Goal: Information Seeking & Learning: Learn about a topic

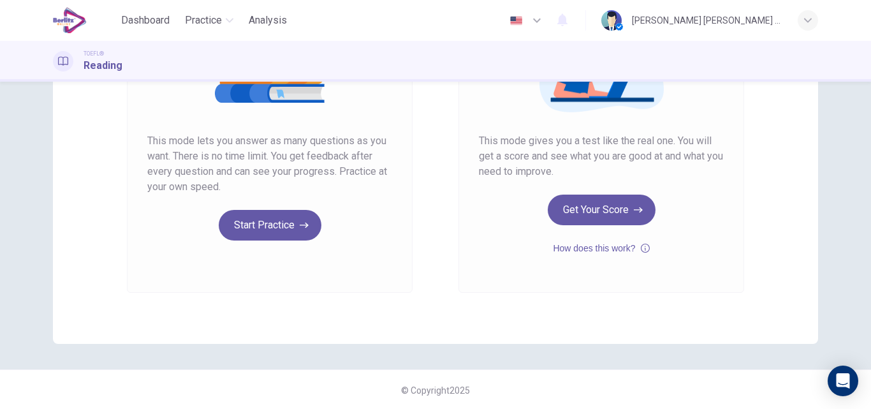
scroll to position [208, 0]
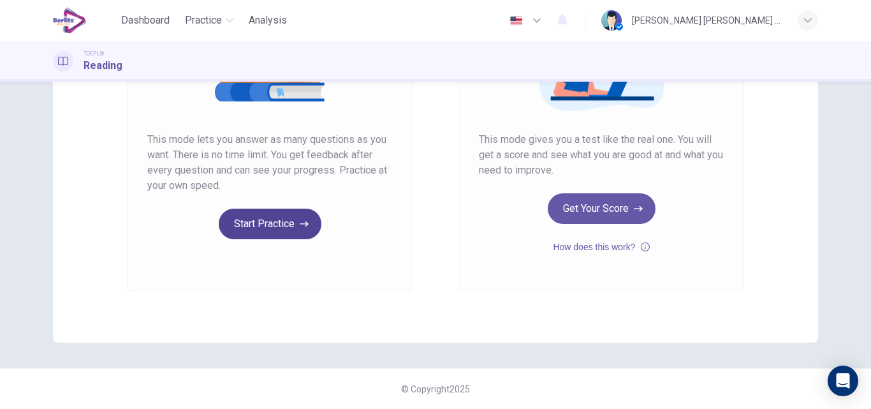
click at [263, 223] on button "Start Practice" at bounding box center [270, 224] width 103 height 31
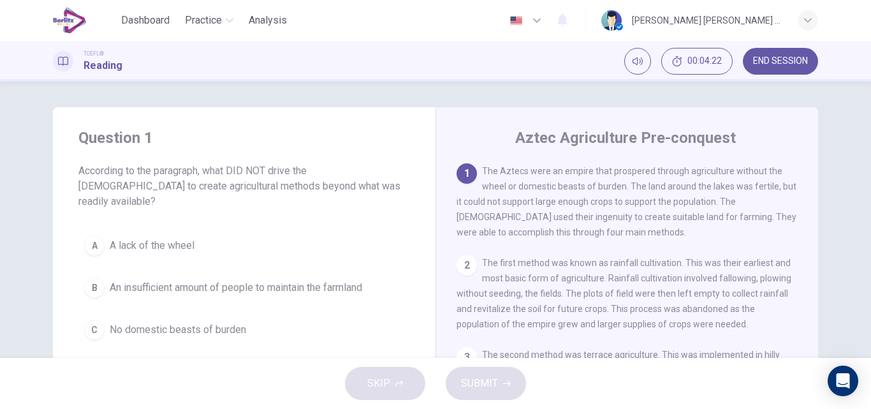
scroll to position [64, 0]
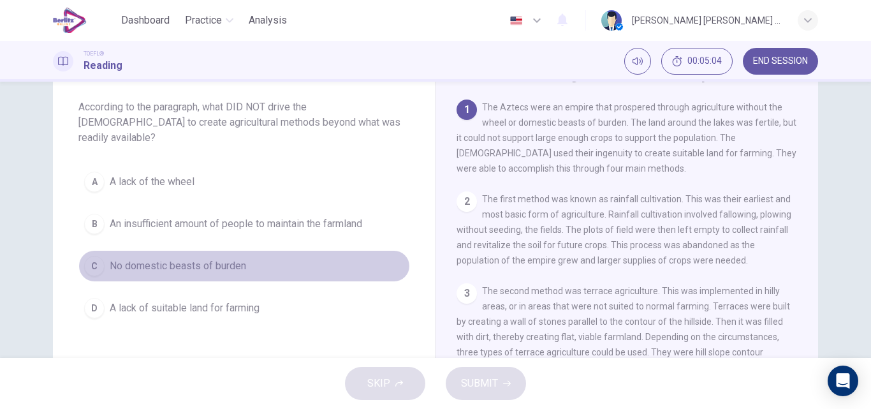
click at [179, 258] on span "No domestic beasts of burden" at bounding box center [178, 265] width 136 height 15
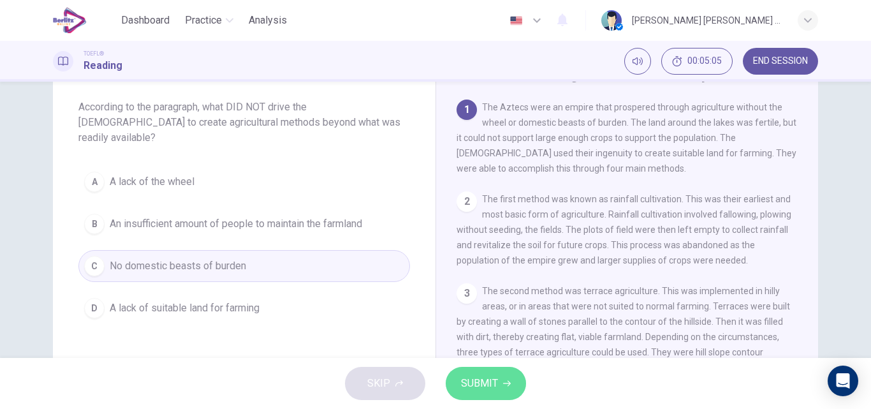
click at [494, 382] on span "SUBMIT" at bounding box center [479, 383] width 37 height 18
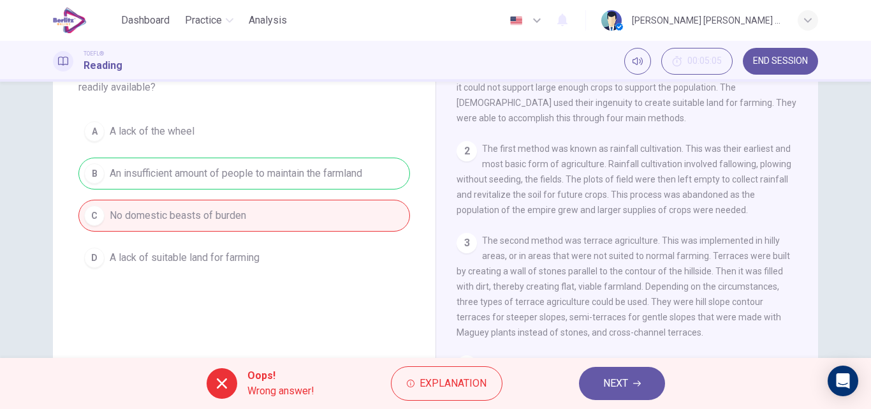
scroll to position [128, 0]
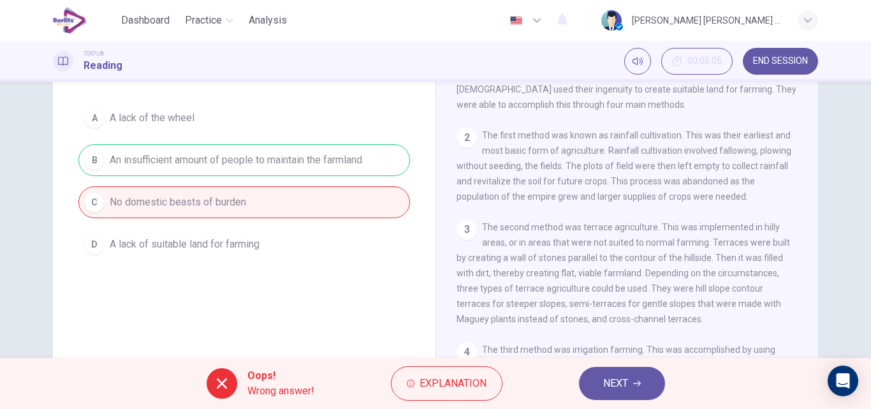
click at [602, 386] on button "NEXT" at bounding box center [622, 383] width 86 height 33
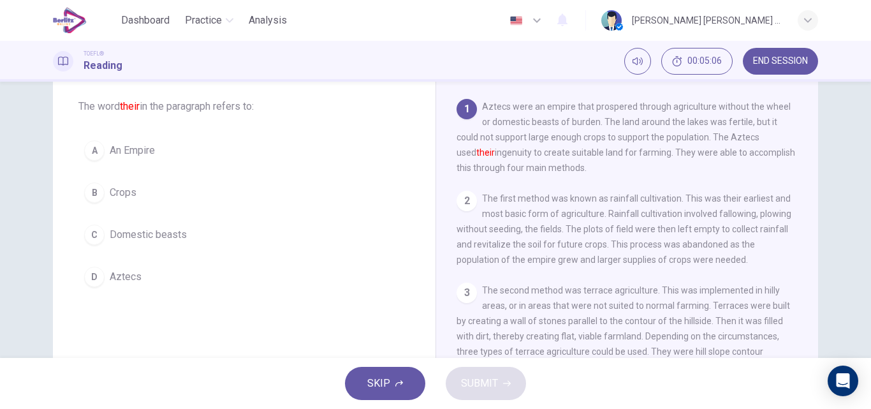
scroll to position [48, 0]
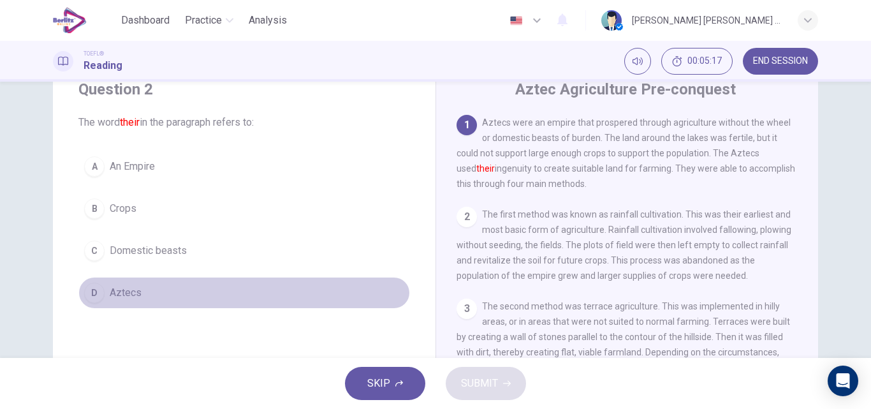
click at [122, 293] on span "Aztecs" at bounding box center [126, 292] width 32 height 15
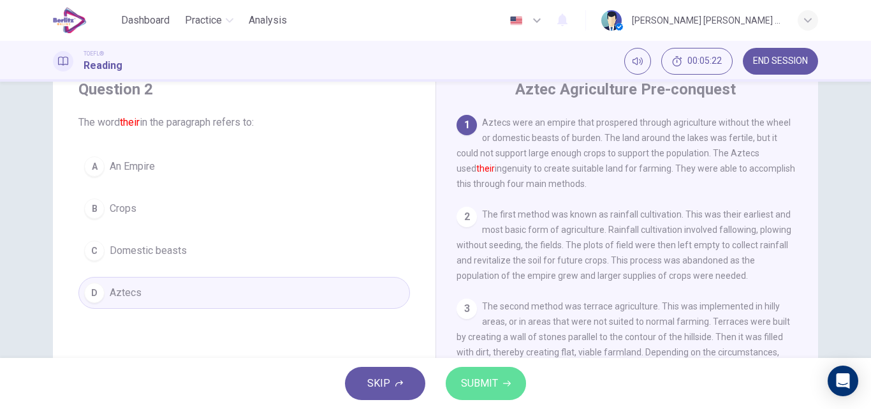
click at [478, 378] on span "SUBMIT" at bounding box center [479, 383] width 37 height 18
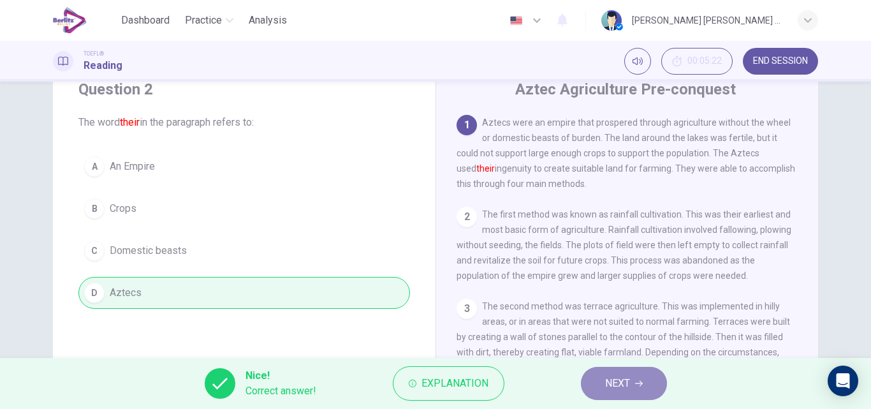
click at [603, 385] on button "NEXT" at bounding box center [624, 383] width 86 height 33
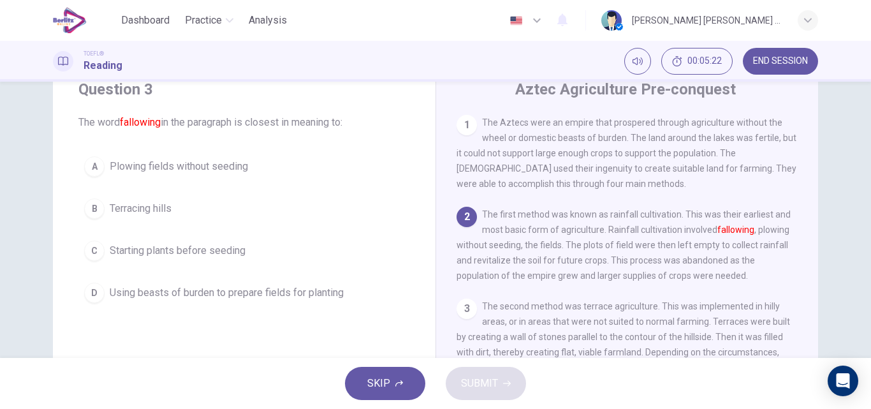
scroll to position [95, 0]
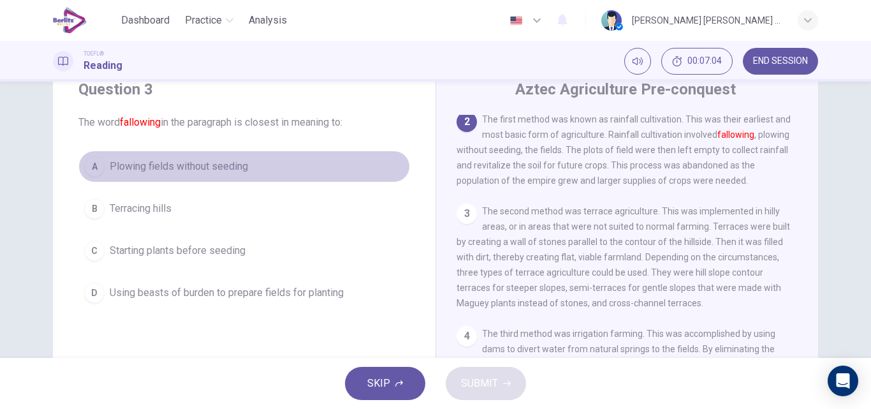
click at [196, 170] on span "Plowing fields without seeding" at bounding box center [179, 166] width 138 height 15
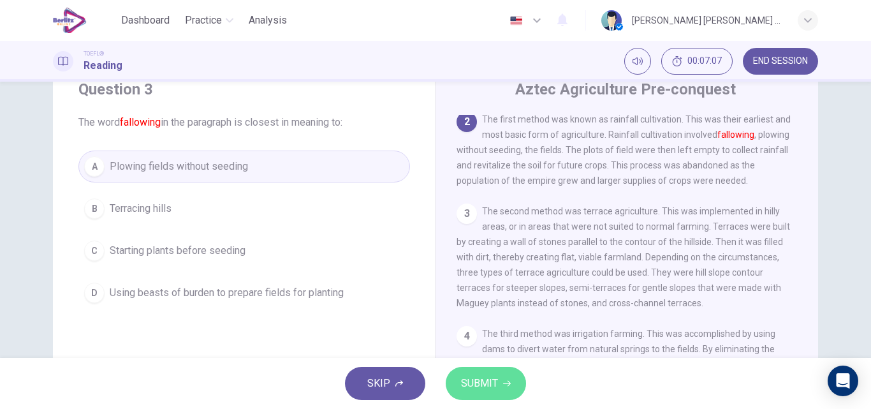
click at [499, 390] on button "SUBMIT" at bounding box center [486, 383] width 80 height 33
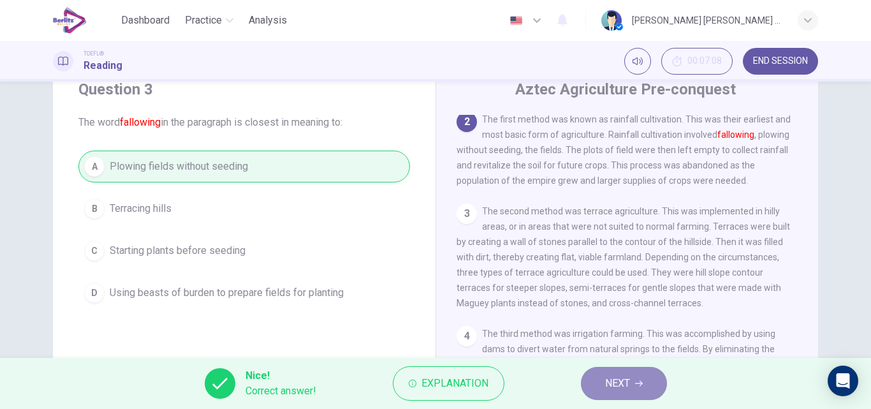
click at [647, 381] on button "NEXT" at bounding box center [624, 383] width 86 height 33
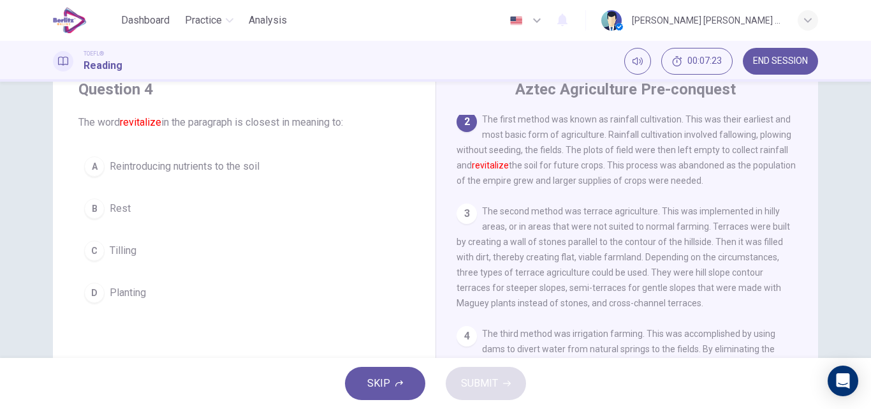
click at [190, 168] on span "Reintroducing nutrients to the soil" at bounding box center [185, 166] width 150 height 15
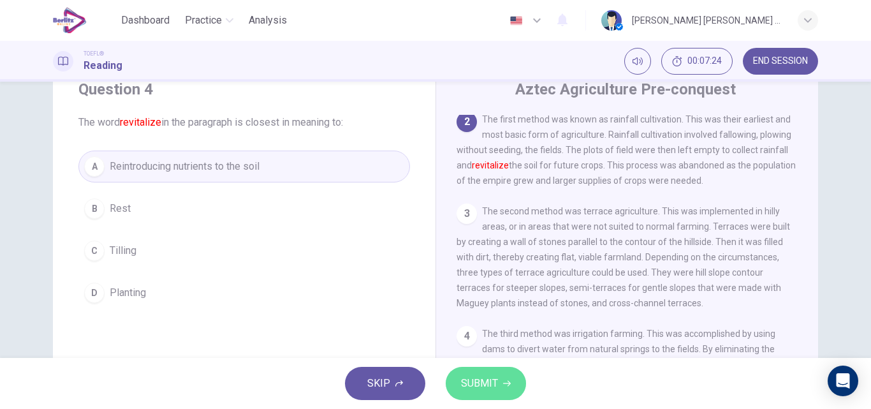
click at [496, 391] on span "SUBMIT" at bounding box center [479, 383] width 37 height 18
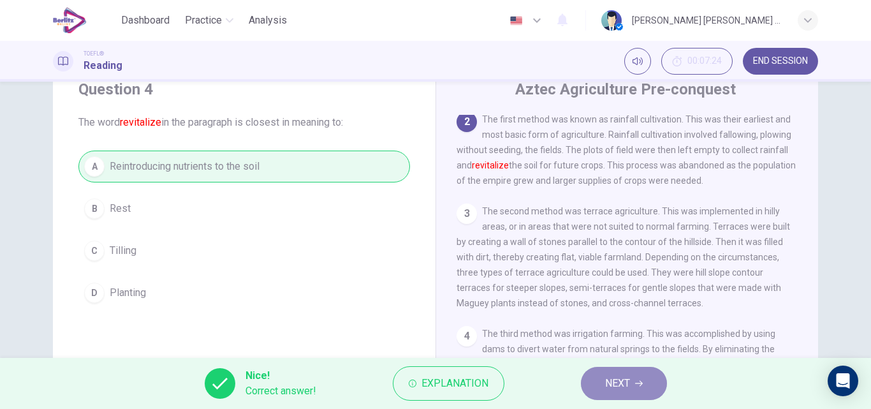
click at [626, 385] on span "NEXT" at bounding box center [617, 383] width 25 height 18
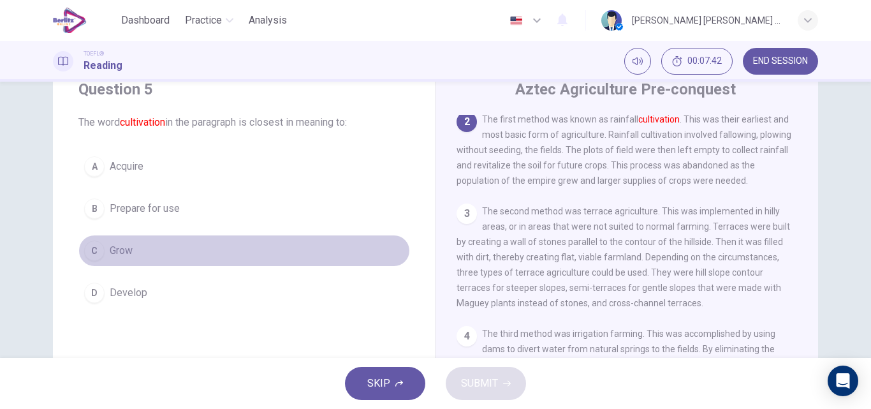
click at [138, 248] on button "C Grow" at bounding box center [244, 251] width 332 height 32
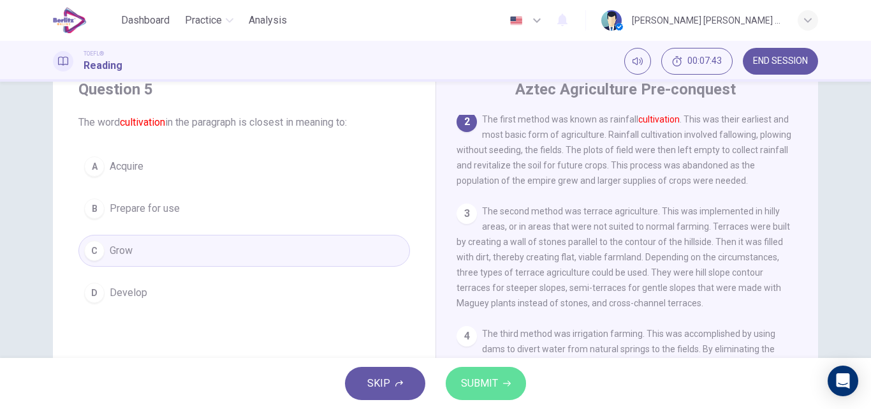
click at [495, 386] on span "SUBMIT" at bounding box center [479, 383] width 37 height 18
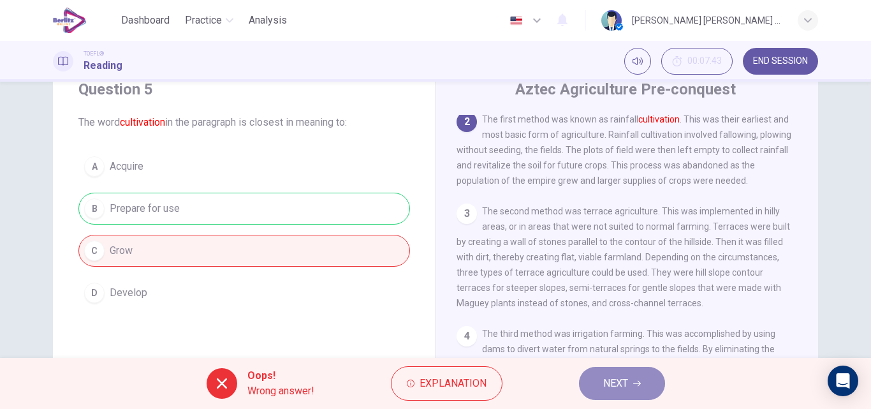
click at [645, 386] on button "NEXT" at bounding box center [622, 383] width 86 height 33
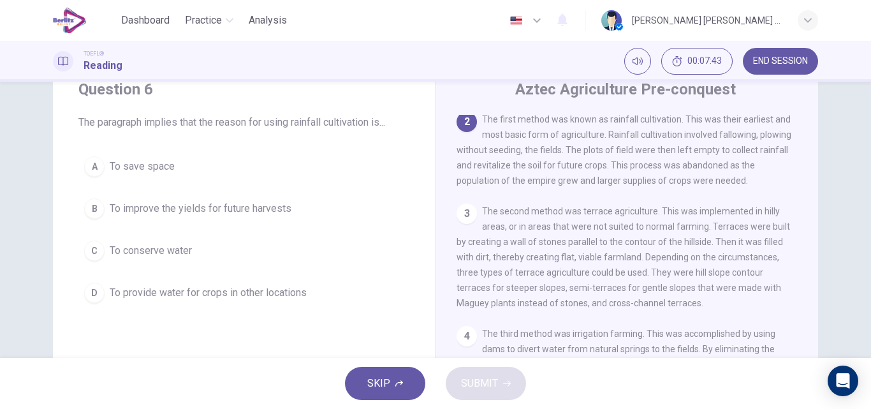
scroll to position [0, 0]
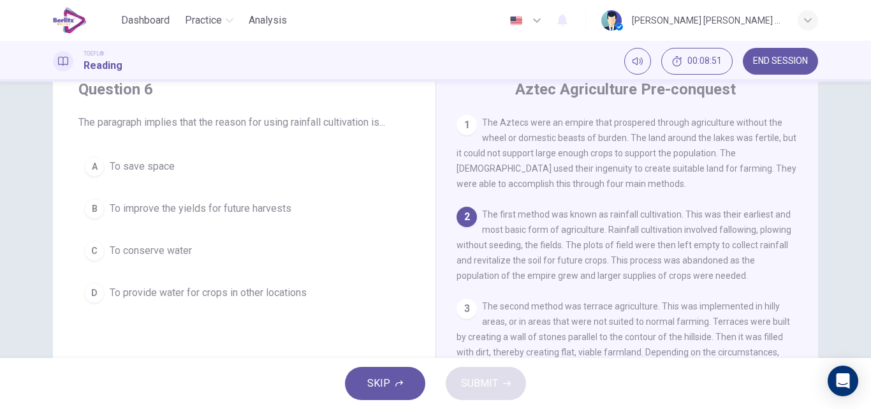
click at [241, 210] on span "To improve the yields for future harvests" at bounding box center [201, 208] width 182 height 15
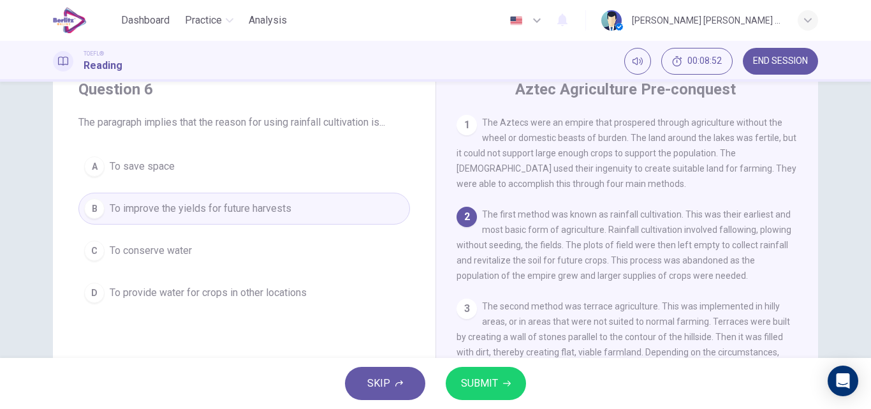
click at [484, 382] on span "SUBMIT" at bounding box center [479, 383] width 37 height 18
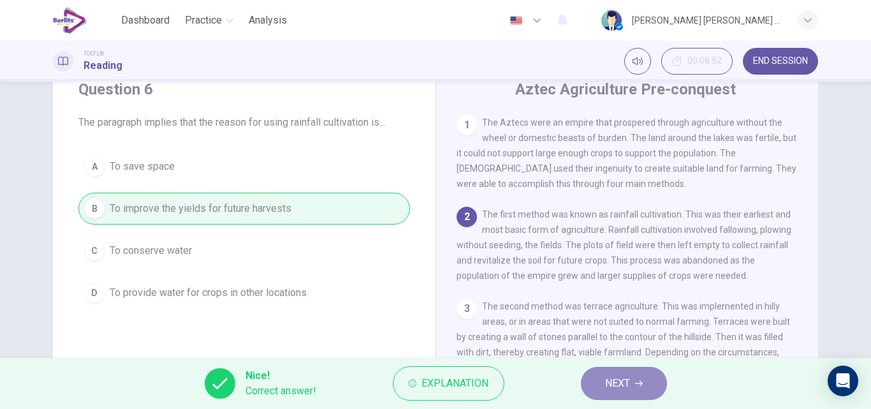
click at [606, 386] on span "NEXT" at bounding box center [617, 383] width 25 height 18
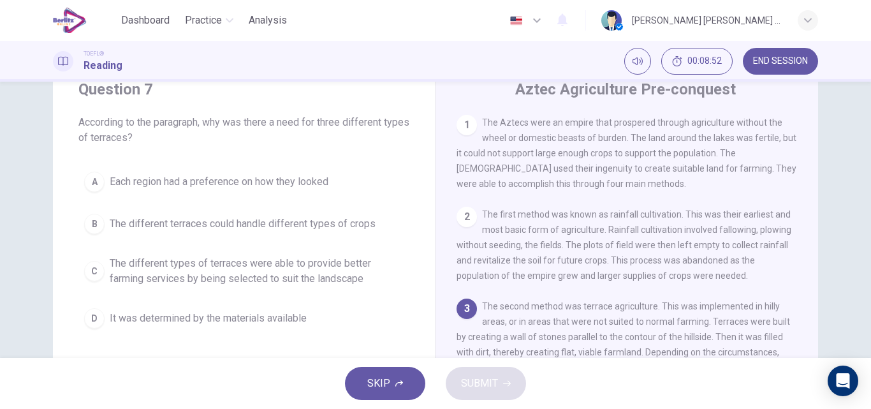
scroll to position [62, 0]
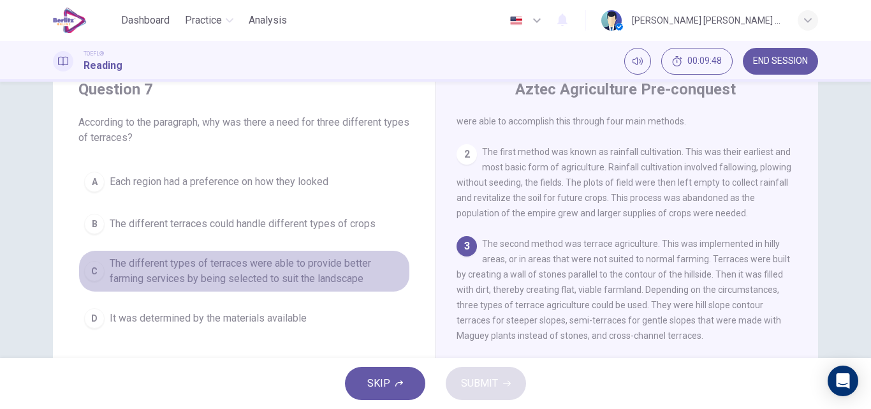
click at [337, 275] on span "The different types of terraces were able to provide better farming services by…" at bounding box center [257, 271] width 295 height 31
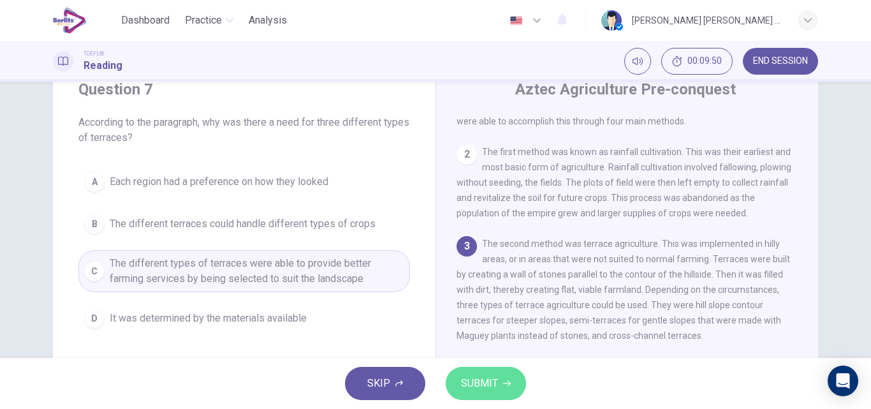
click at [501, 386] on button "SUBMIT" at bounding box center [486, 383] width 80 height 33
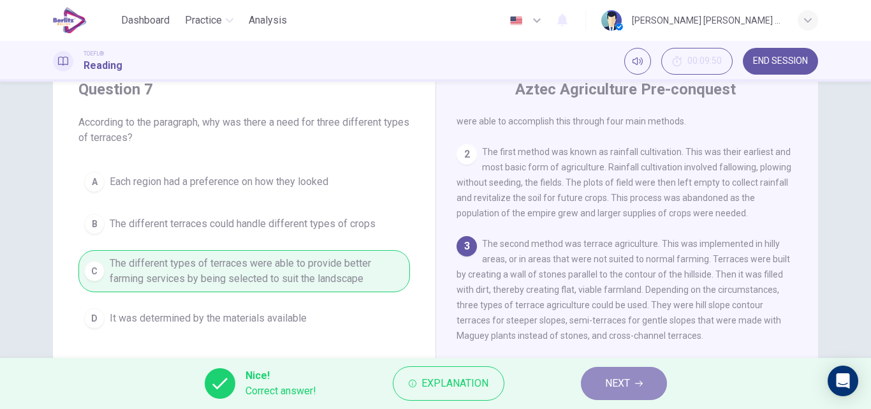
click at [622, 380] on span "NEXT" at bounding box center [617, 383] width 25 height 18
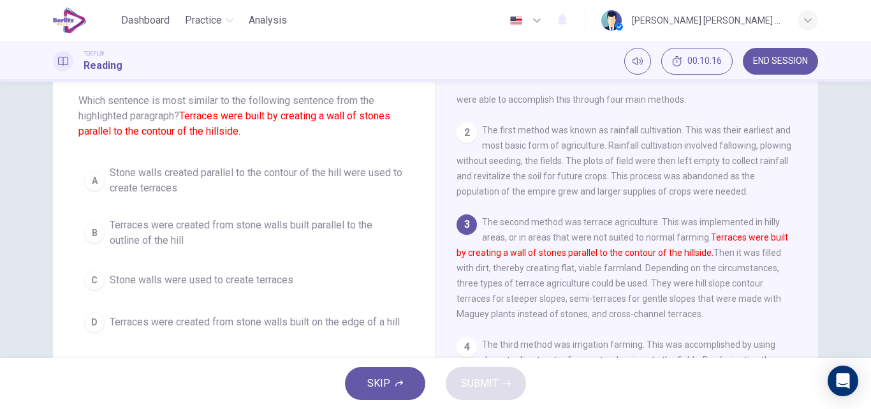
scroll to position [48, 0]
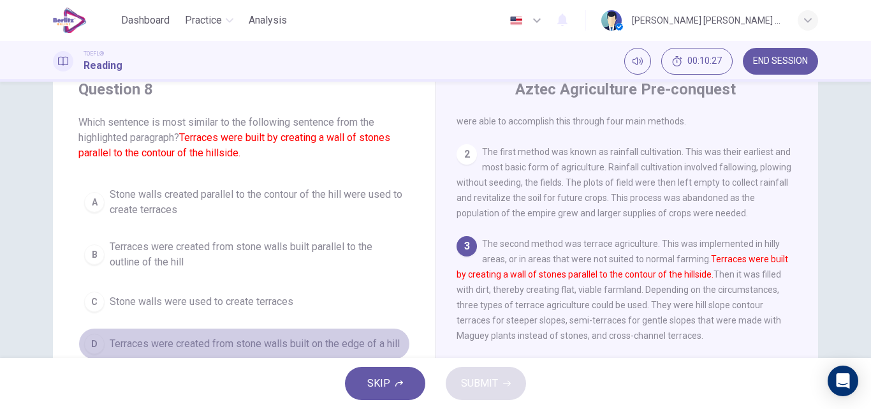
click at [351, 342] on span "Terraces were created from stone walls built on the edge of a hill" at bounding box center [255, 343] width 290 height 15
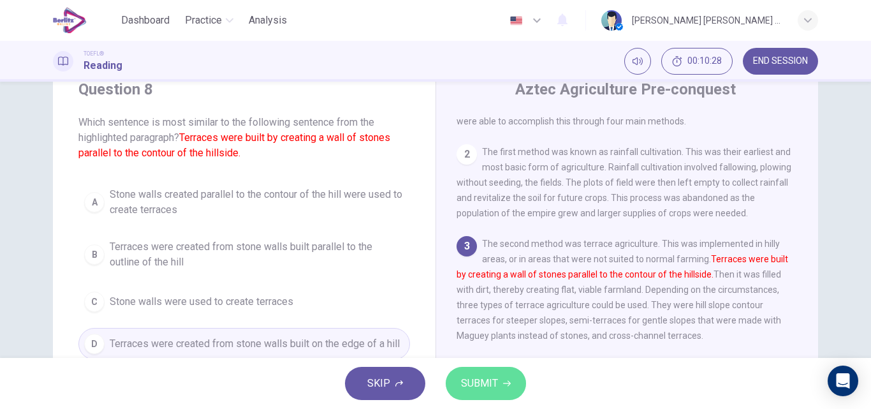
click at [467, 385] on span "SUBMIT" at bounding box center [479, 383] width 37 height 18
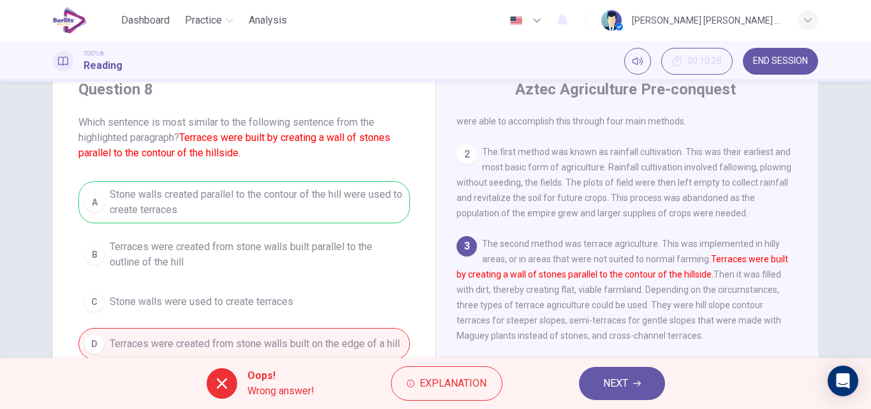
click at [644, 384] on button "NEXT" at bounding box center [622, 383] width 86 height 33
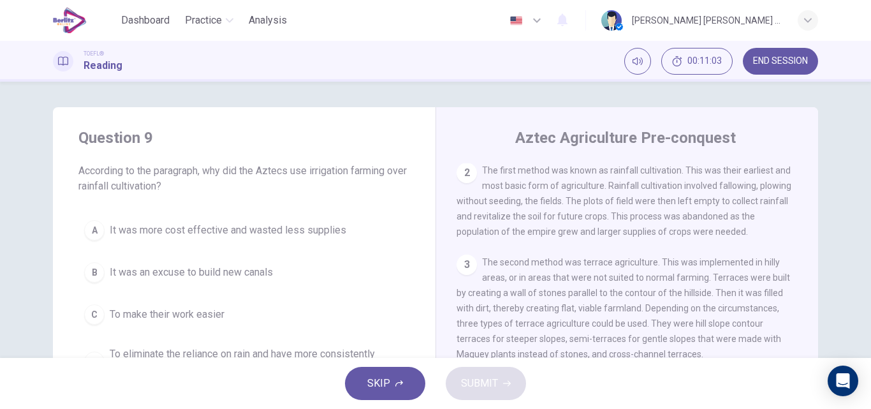
scroll to position [64, 0]
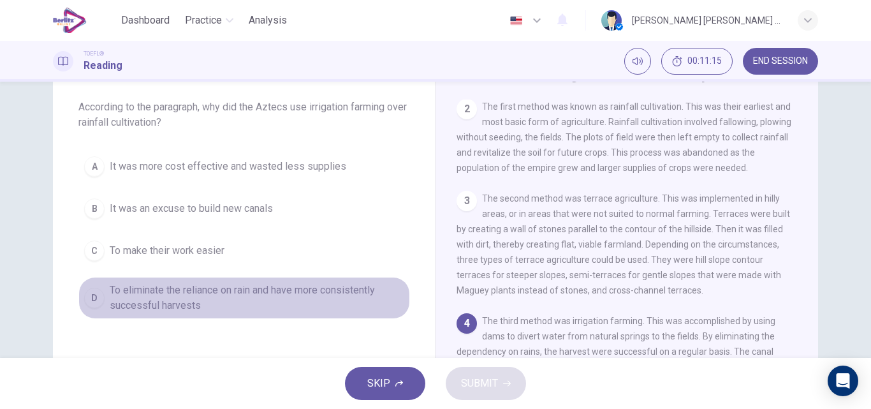
click at [145, 298] on span "To eliminate the reliance on rain and have more consistently successful harvests" at bounding box center [257, 297] width 295 height 31
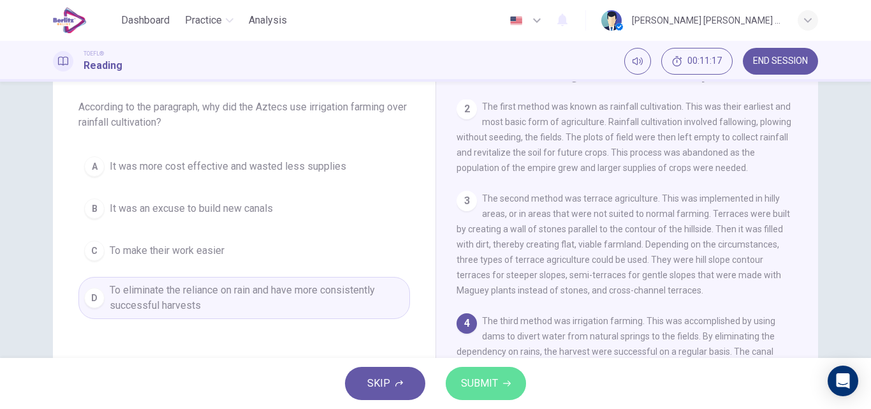
click at [487, 381] on span "SUBMIT" at bounding box center [479, 383] width 37 height 18
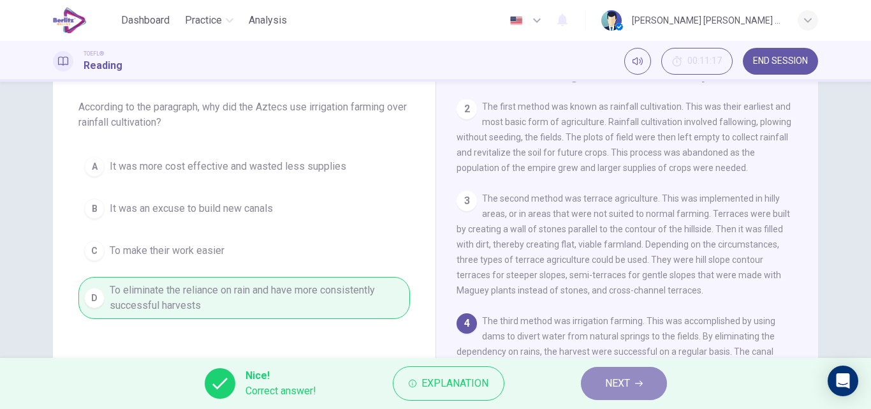
click at [629, 382] on span "NEXT" at bounding box center [617, 383] width 25 height 18
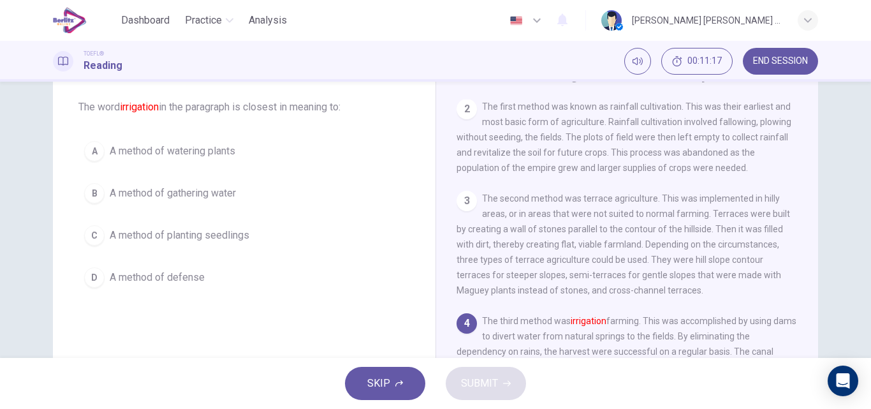
scroll to position [156, 0]
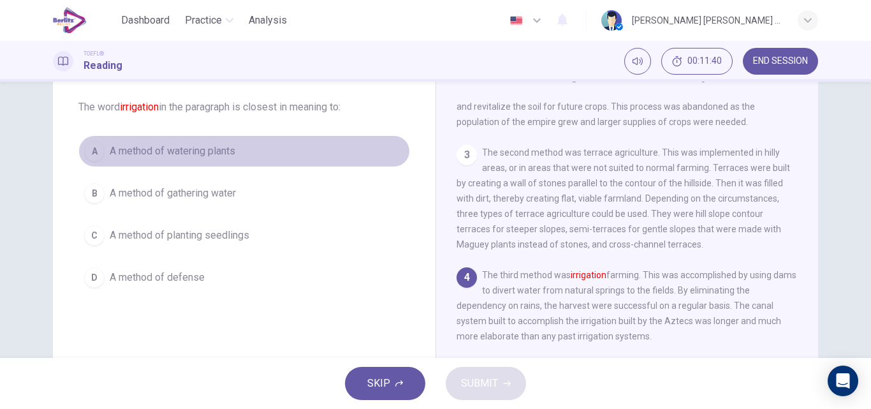
click at [130, 147] on span "A method of watering plants" at bounding box center [173, 150] width 126 height 15
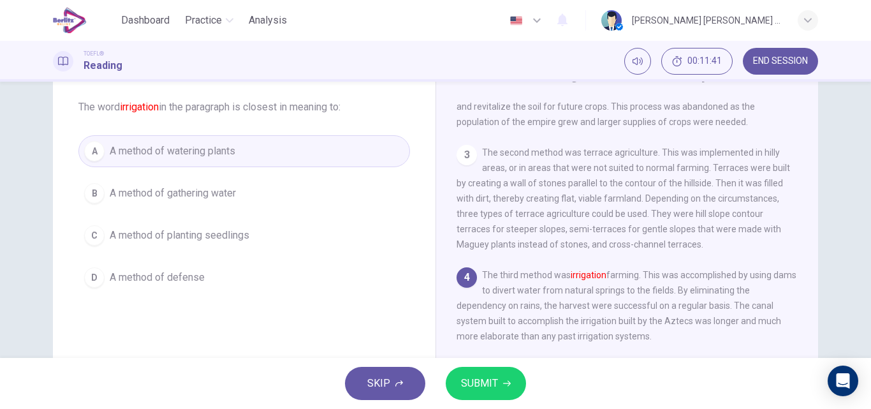
click at [500, 379] on button "SUBMIT" at bounding box center [486, 383] width 80 height 33
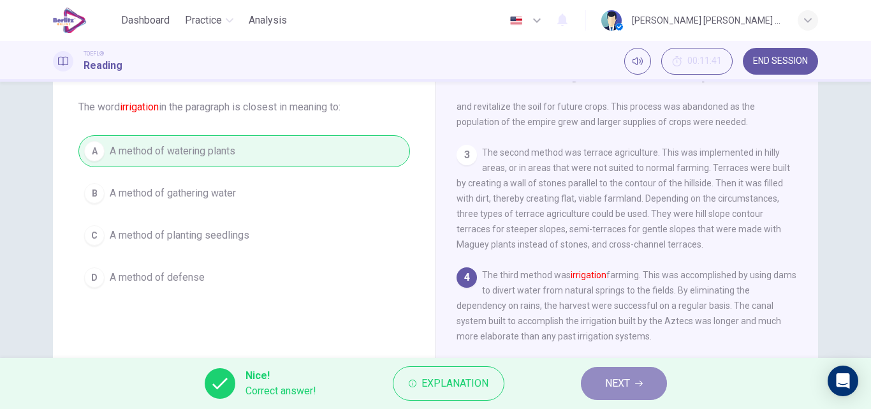
click at [603, 387] on button "NEXT" at bounding box center [624, 383] width 86 height 33
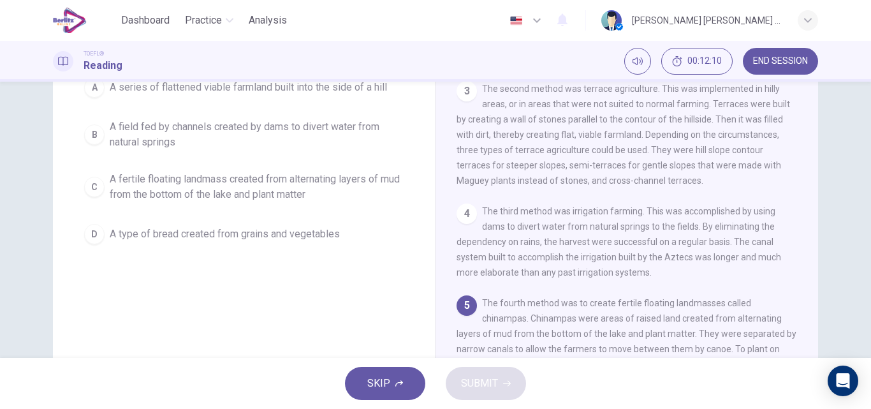
scroll to position [64, 0]
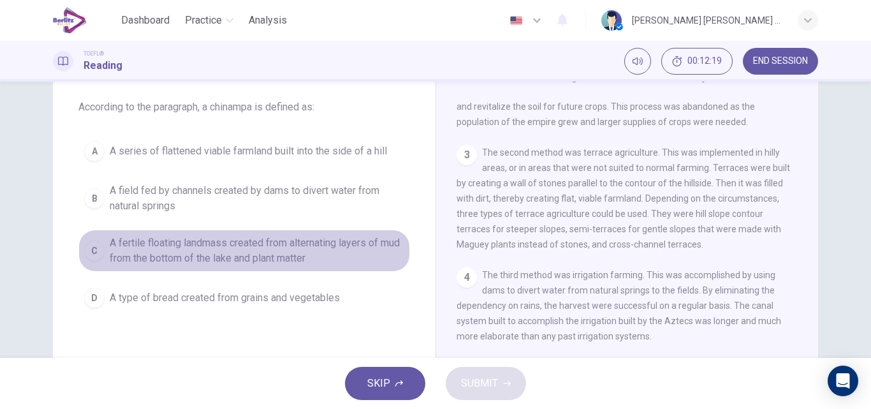
click at [263, 257] on span "A fertile floating landmass created from alternating layers of mud from the bot…" at bounding box center [257, 250] width 295 height 31
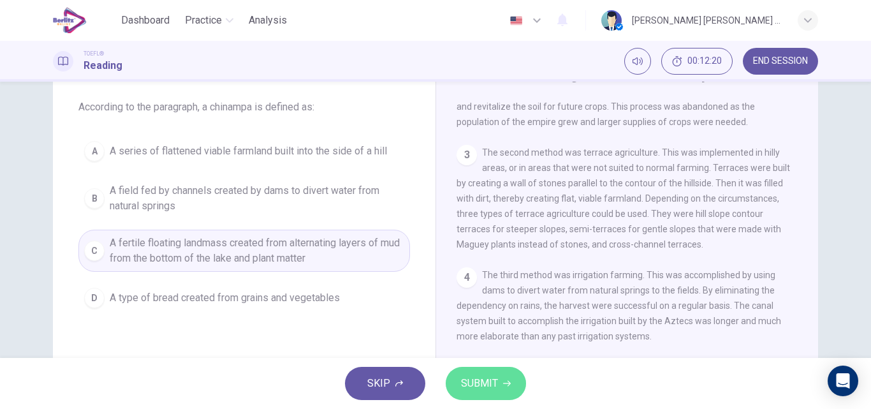
click at [486, 389] on span "SUBMIT" at bounding box center [479, 383] width 37 height 18
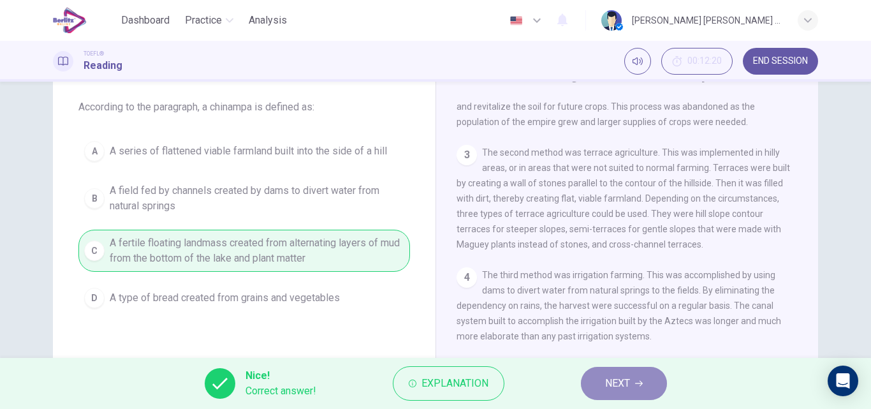
click at [636, 387] on button "NEXT" at bounding box center [624, 383] width 86 height 33
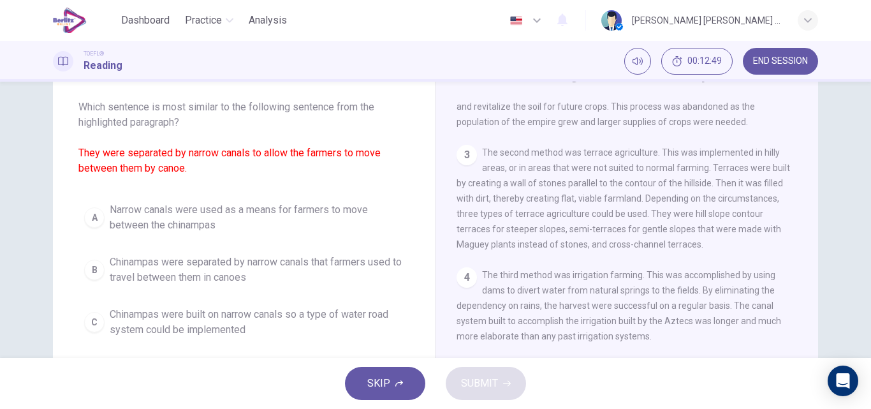
click at [212, 216] on span "Narrow canals were used as a means for farmers to move between the chinampas" at bounding box center [257, 217] width 295 height 31
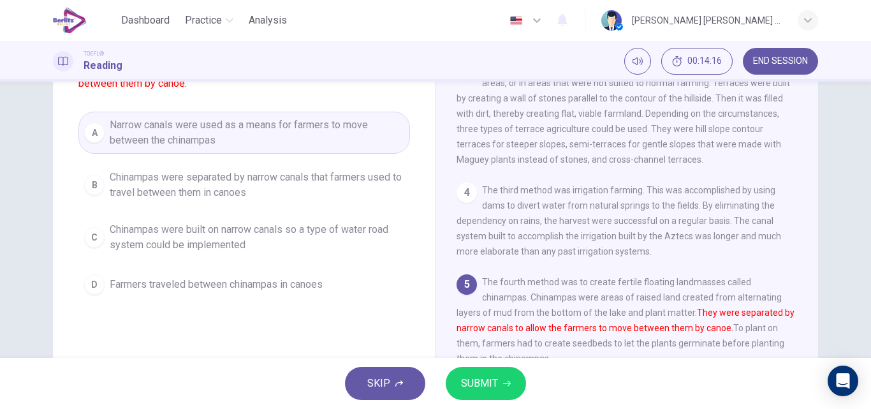
scroll to position [128, 0]
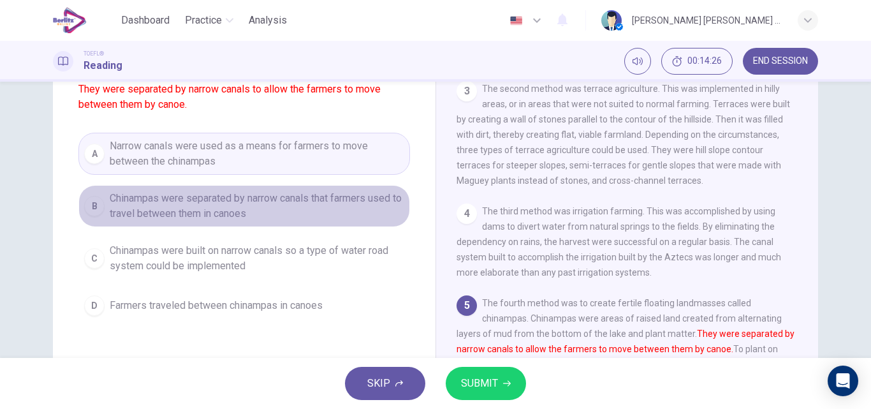
click at [275, 202] on span "Chinampas were separated by narrow canals that farmers used to travel between t…" at bounding box center [257, 206] width 295 height 31
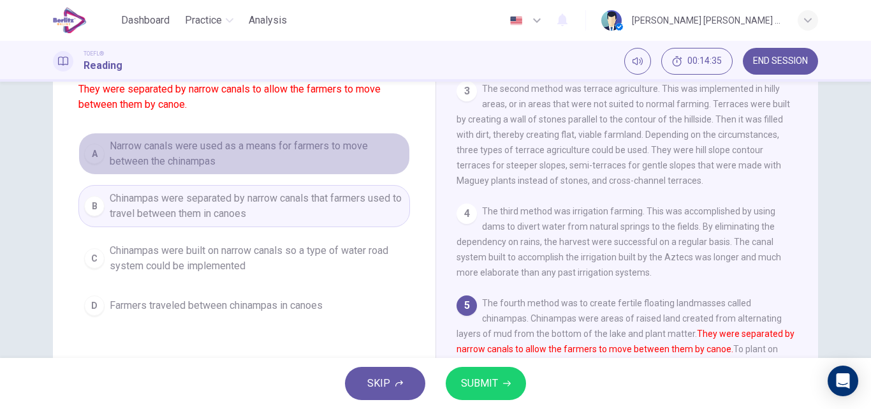
click at [237, 157] on span "Narrow canals were used as a means for farmers to move between the chinampas" at bounding box center [257, 153] width 295 height 31
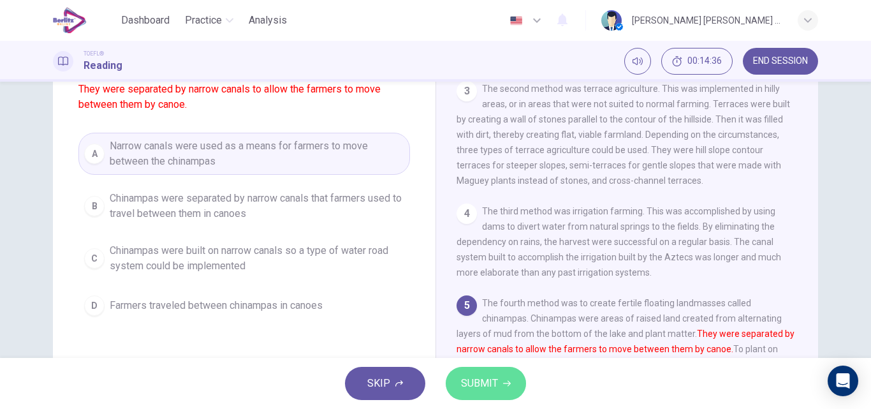
click at [490, 386] on span "SUBMIT" at bounding box center [479, 383] width 37 height 18
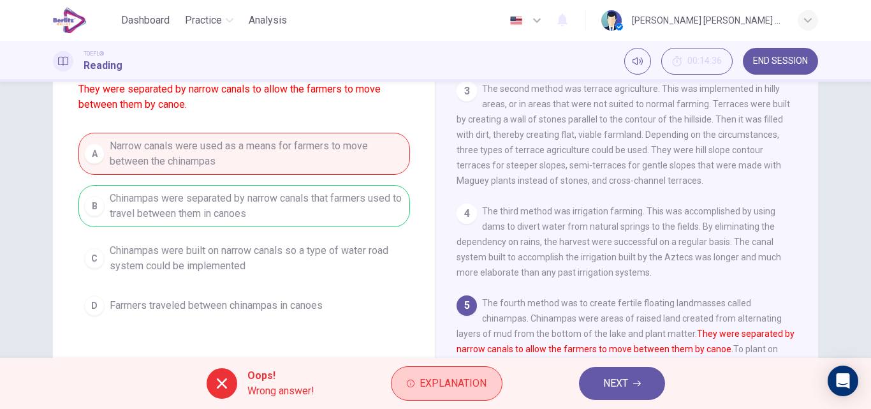
click at [471, 386] on span "Explanation" at bounding box center [453, 383] width 67 height 18
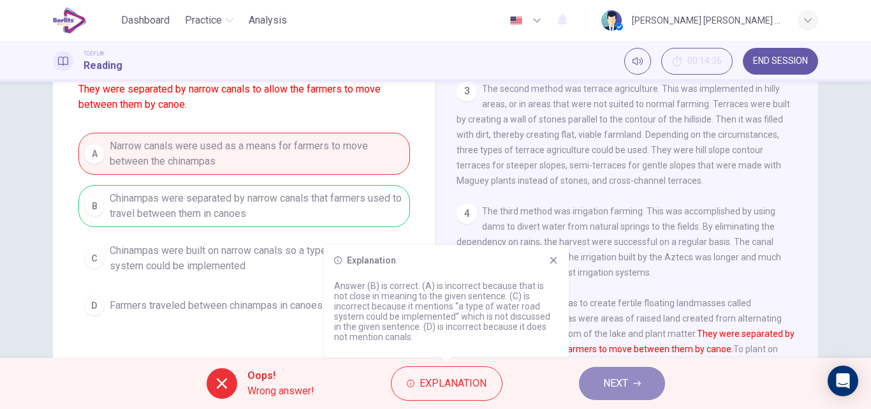
click at [589, 380] on button "NEXT" at bounding box center [622, 383] width 86 height 33
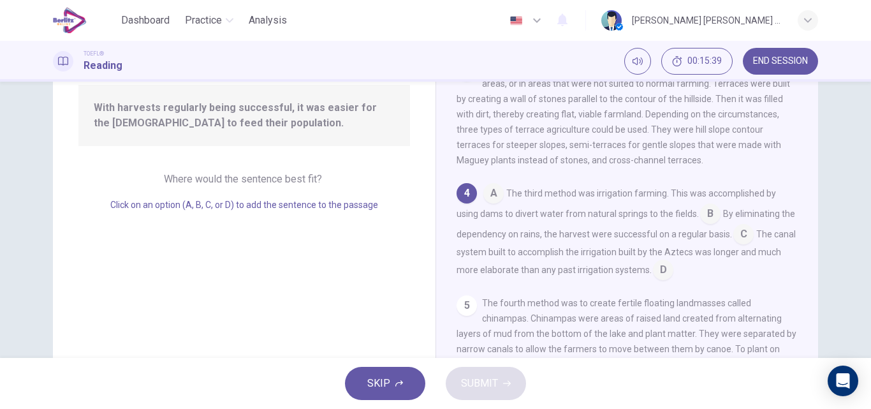
click at [749, 231] on input at bounding box center [743, 235] width 20 height 20
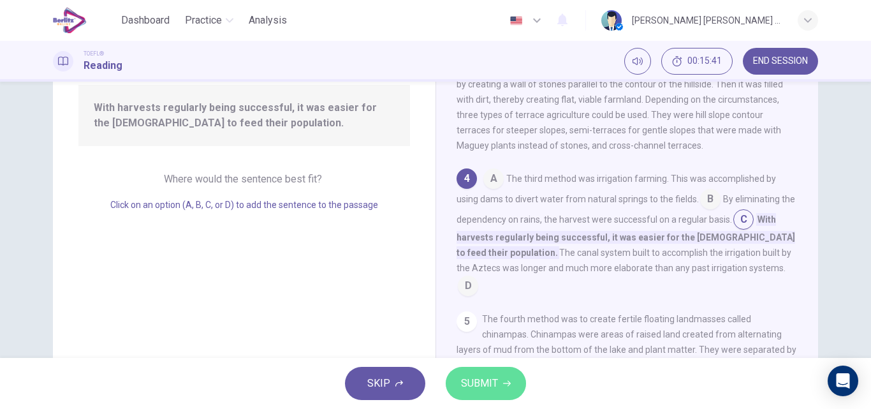
click at [495, 389] on span "SUBMIT" at bounding box center [479, 383] width 37 height 18
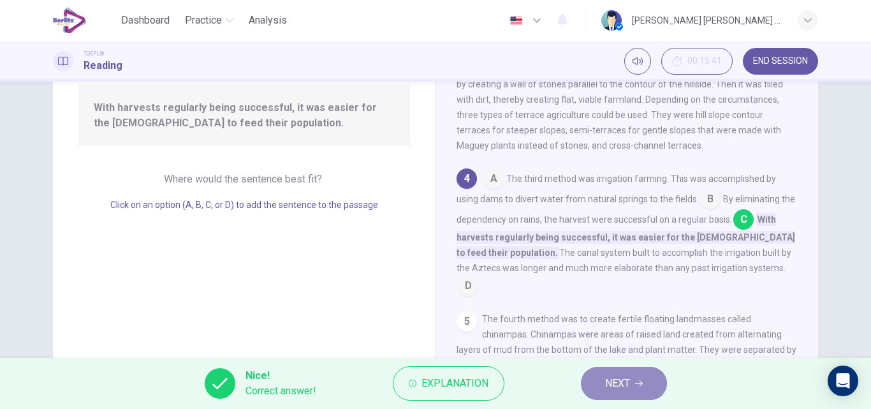
click at [632, 381] on button "NEXT" at bounding box center [624, 383] width 86 height 33
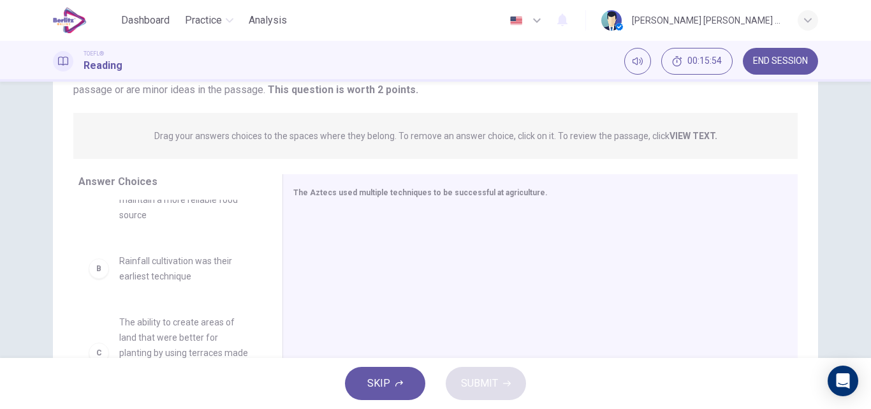
scroll to position [0, 0]
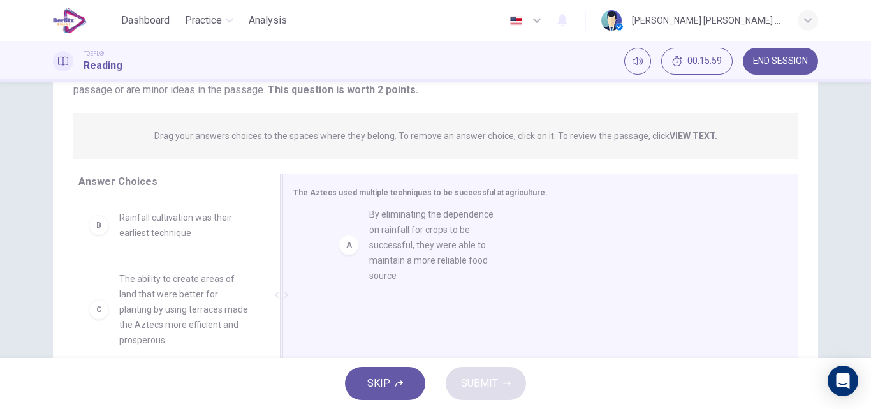
drag, startPoint x: 157, startPoint y: 251, endPoint x: 414, endPoint y: 247, distance: 257.0
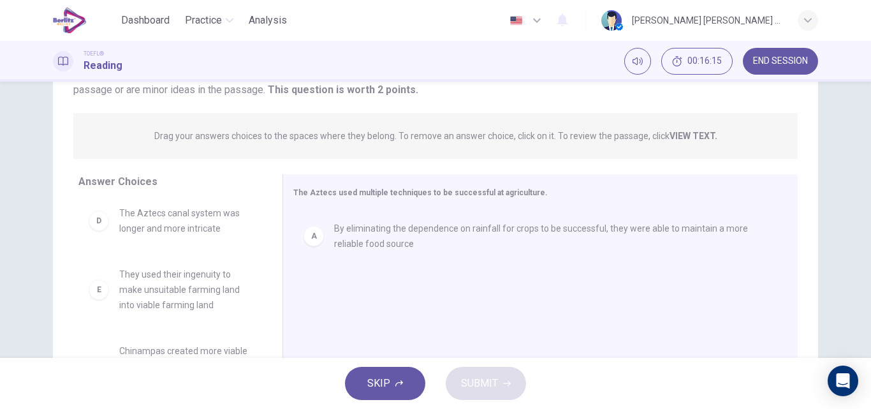
scroll to position [191, 0]
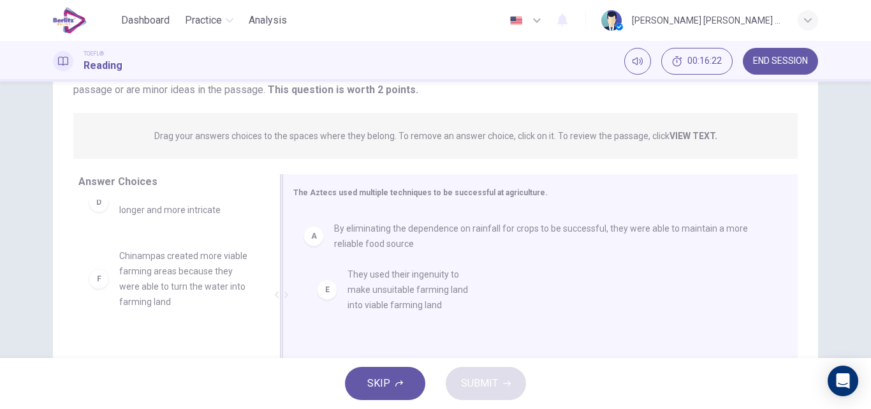
drag, startPoint x: 179, startPoint y: 277, endPoint x: 417, endPoint y: 282, distance: 238.5
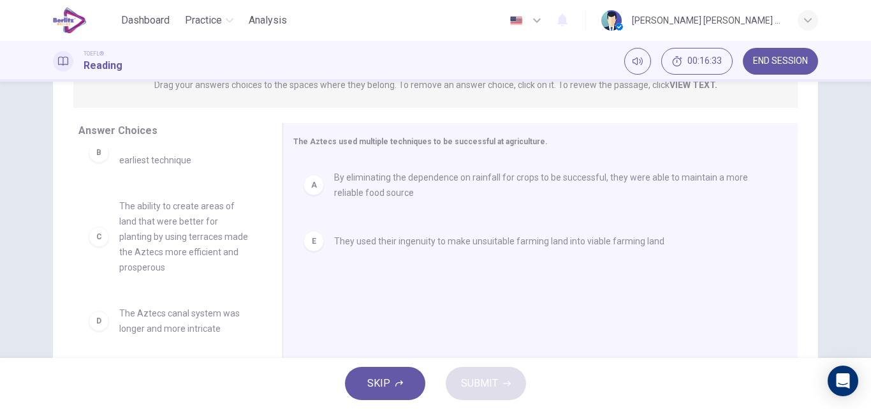
scroll to position [0, 0]
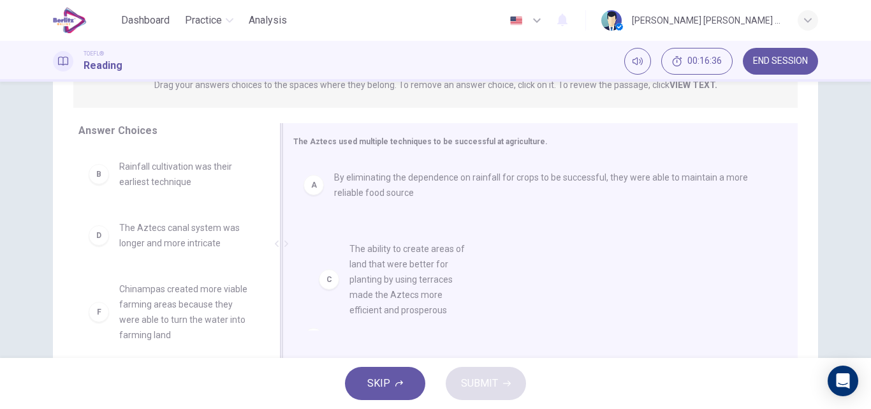
drag, startPoint x: 182, startPoint y: 263, endPoint x: 421, endPoint y: 286, distance: 239.6
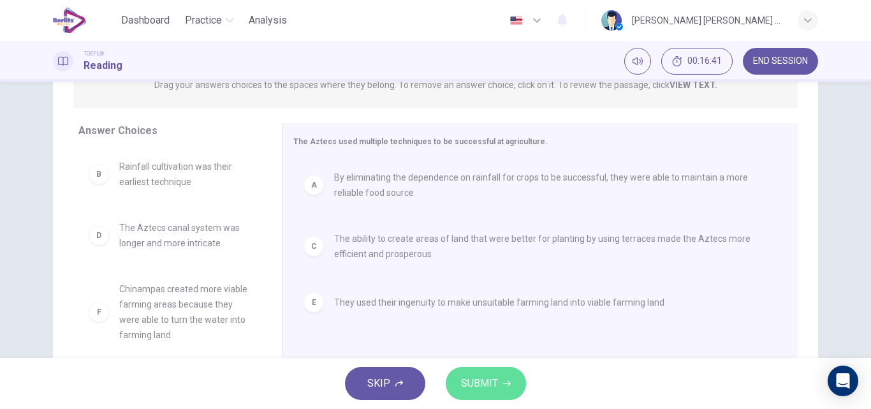
click at [482, 375] on span "SUBMIT" at bounding box center [479, 383] width 37 height 18
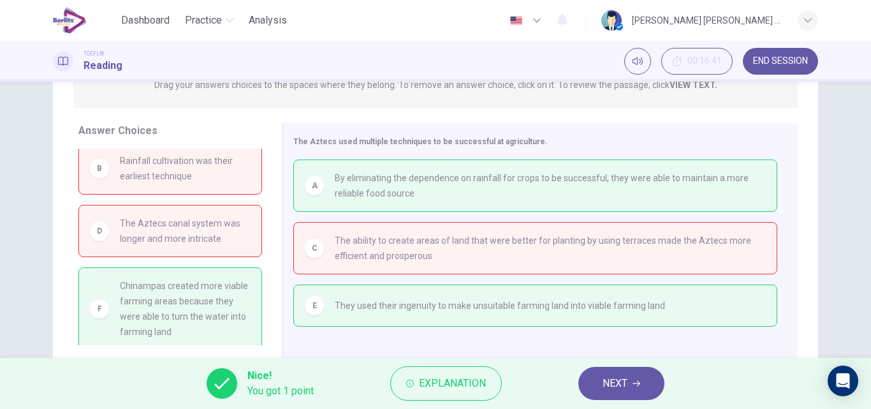
scroll to position [11, 0]
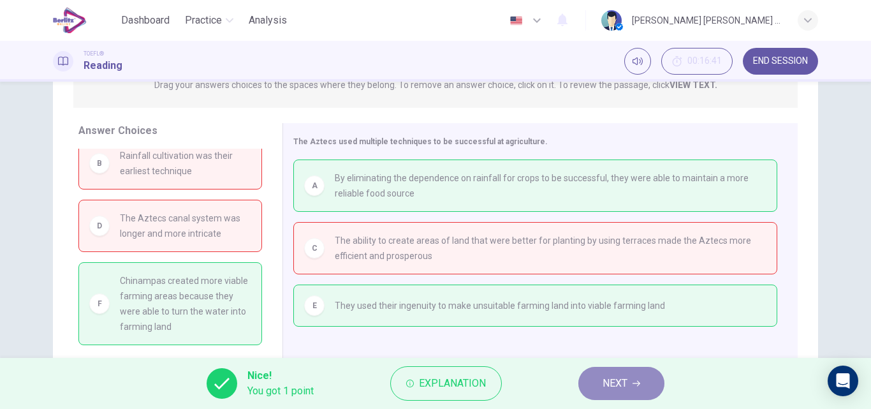
click at [617, 386] on span "NEXT" at bounding box center [615, 383] width 25 height 18
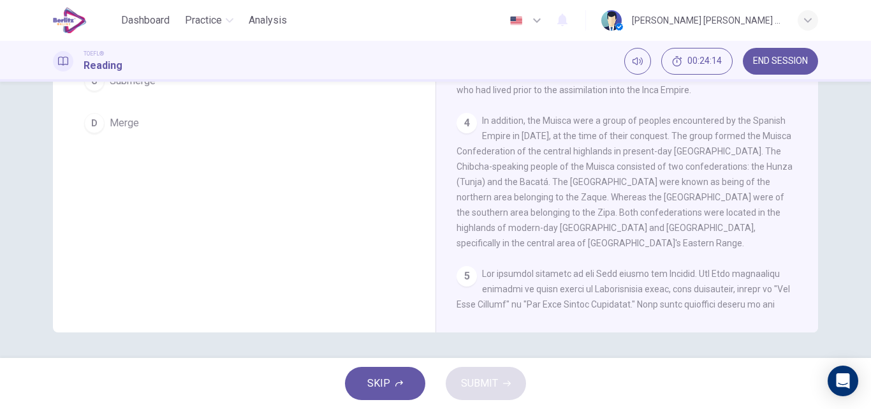
scroll to position [0, 0]
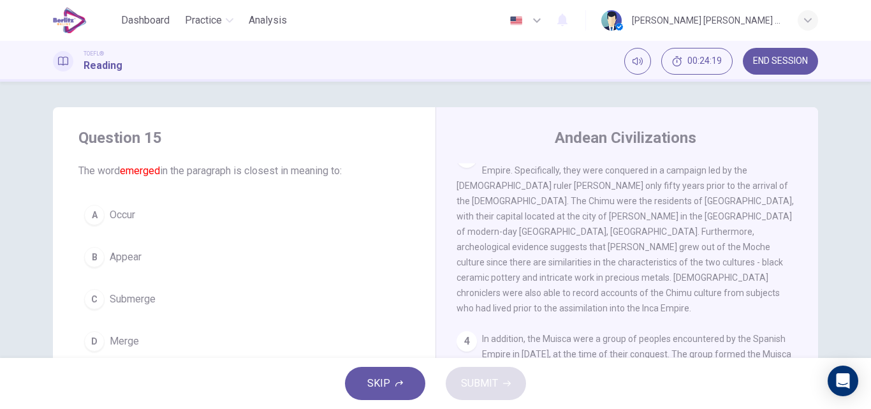
click at [121, 258] on span "Appear" at bounding box center [126, 256] width 32 height 15
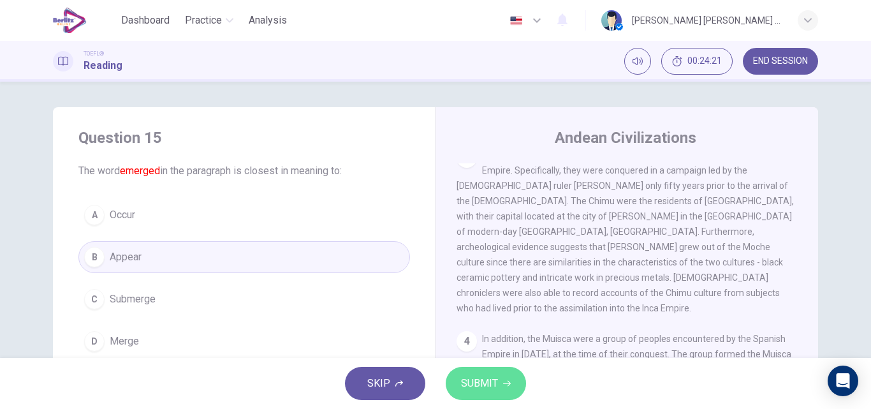
click at [472, 390] on span "SUBMIT" at bounding box center [479, 383] width 37 height 18
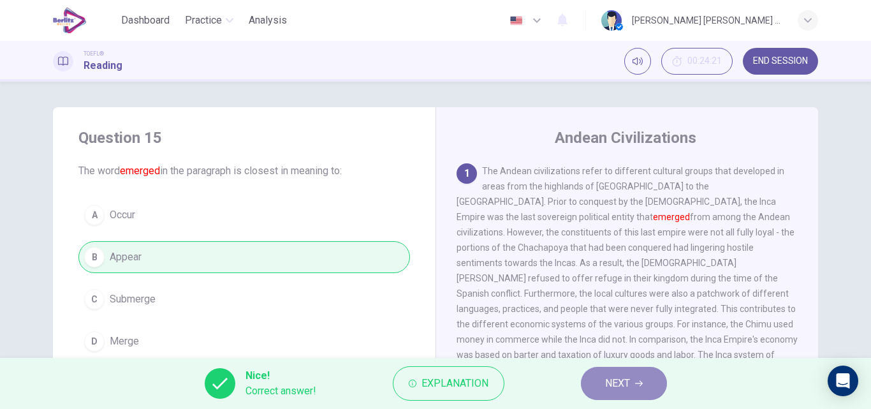
click at [626, 374] on button "NEXT" at bounding box center [624, 383] width 86 height 33
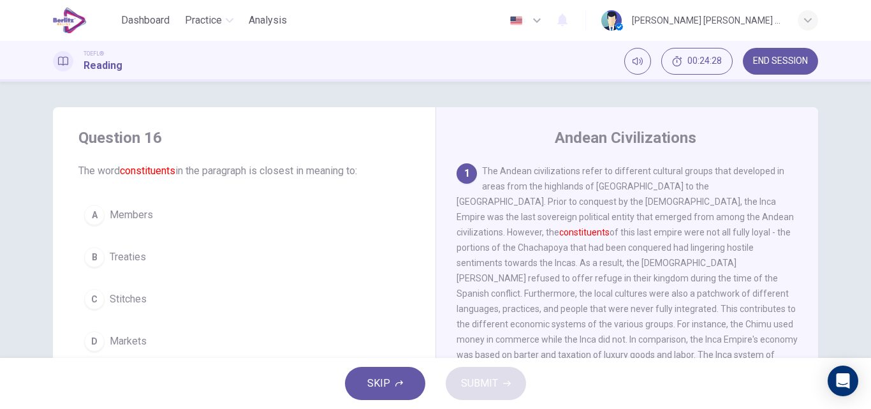
click at [122, 224] on button "A Members" at bounding box center [244, 215] width 332 height 32
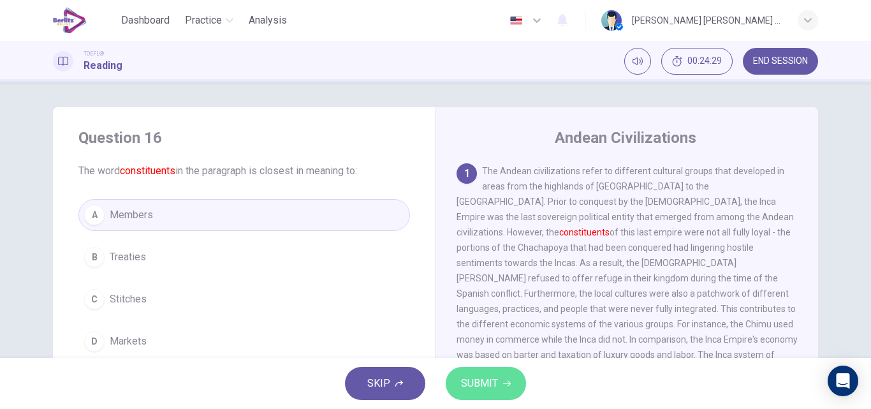
click at [472, 385] on span "SUBMIT" at bounding box center [479, 383] width 37 height 18
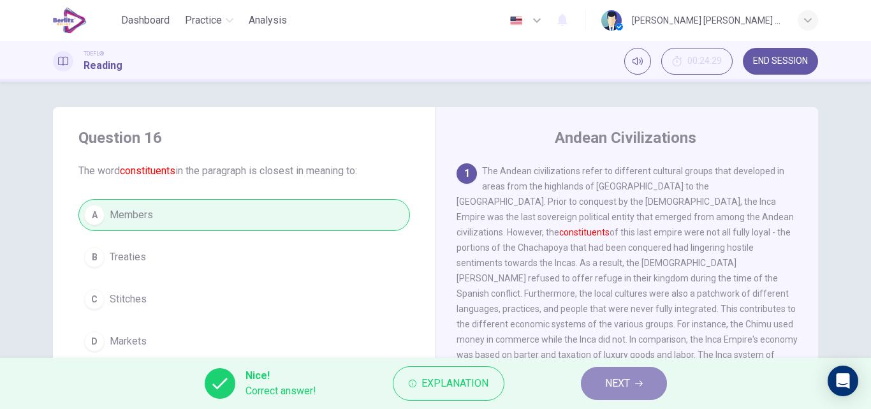
click at [608, 392] on button "NEXT" at bounding box center [624, 383] width 86 height 33
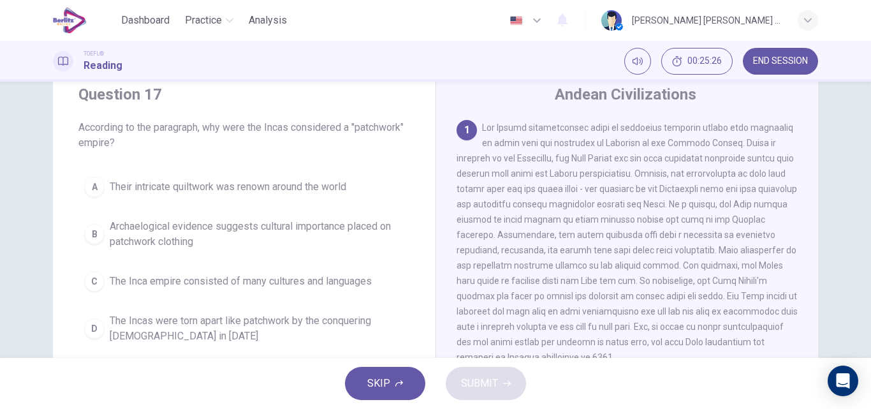
scroll to position [64, 0]
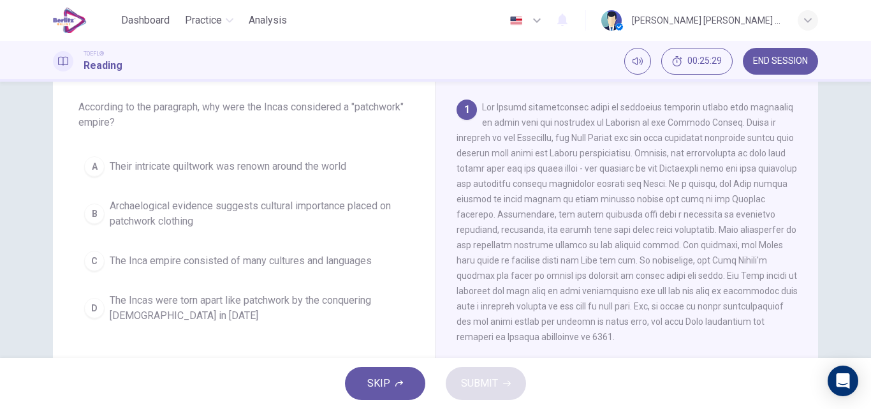
click at [282, 261] on span "The Inca empire consisted of many cultures and languages" at bounding box center [241, 260] width 262 height 15
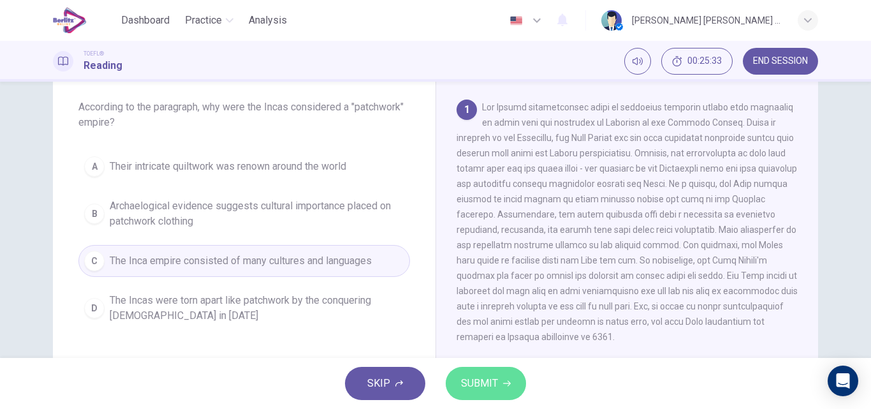
click at [499, 386] on button "SUBMIT" at bounding box center [486, 383] width 80 height 33
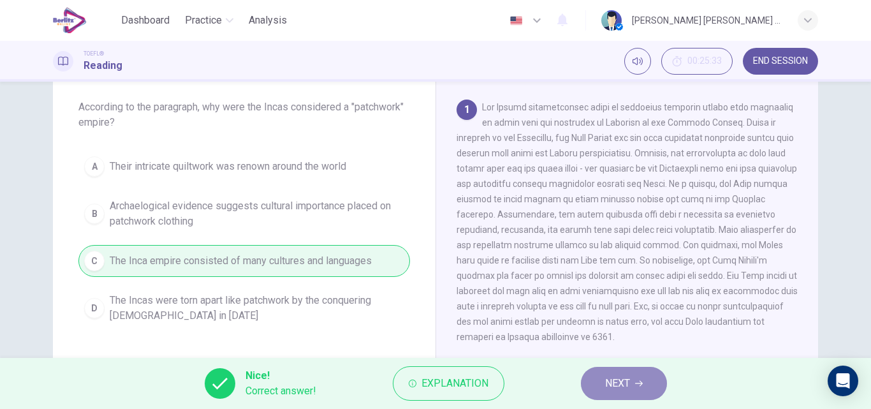
click at [642, 378] on button "NEXT" at bounding box center [624, 383] width 86 height 33
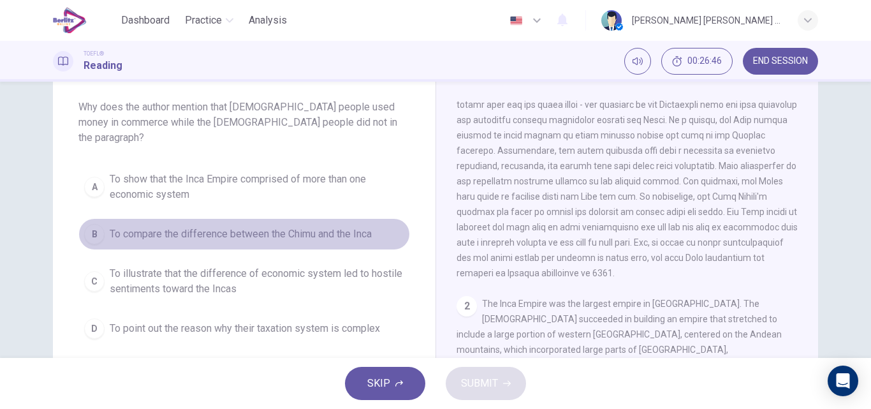
click at [216, 226] on span "To compare the difference between the Chimu and the Inca" at bounding box center [241, 233] width 262 height 15
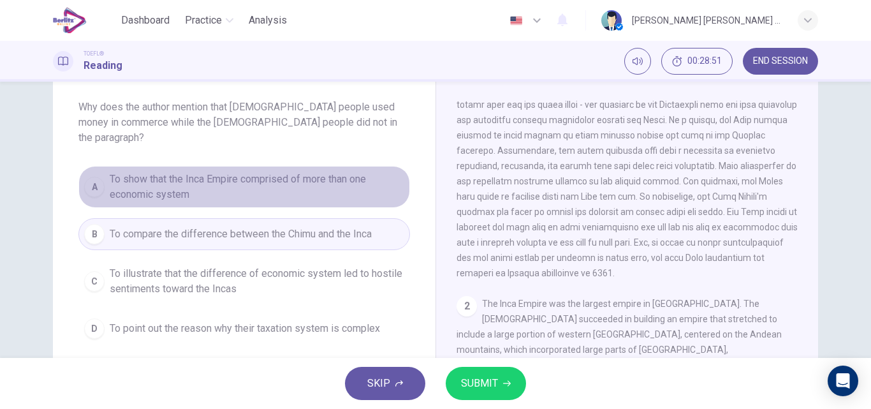
click at [176, 172] on span "To show that the Inca Empire comprised of more than one economic system" at bounding box center [257, 187] width 295 height 31
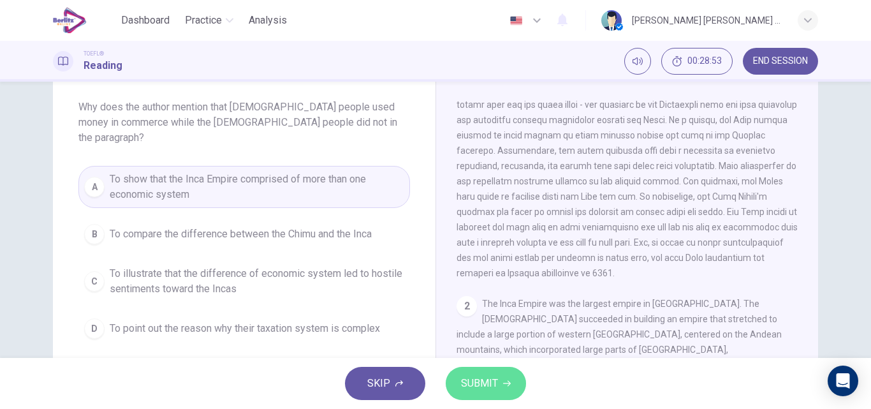
click at [485, 382] on span "SUBMIT" at bounding box center [479, 383] width 37 height 18
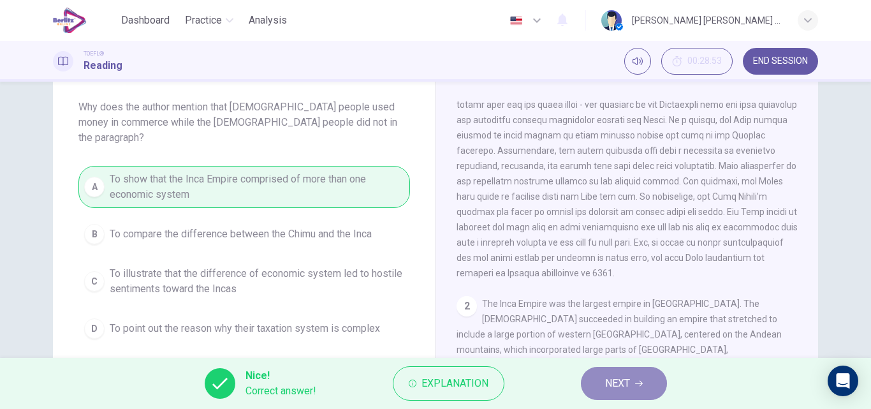
click at [626, 384] on span "NEXT" at bounding box center [617, 383] width 25 height 18
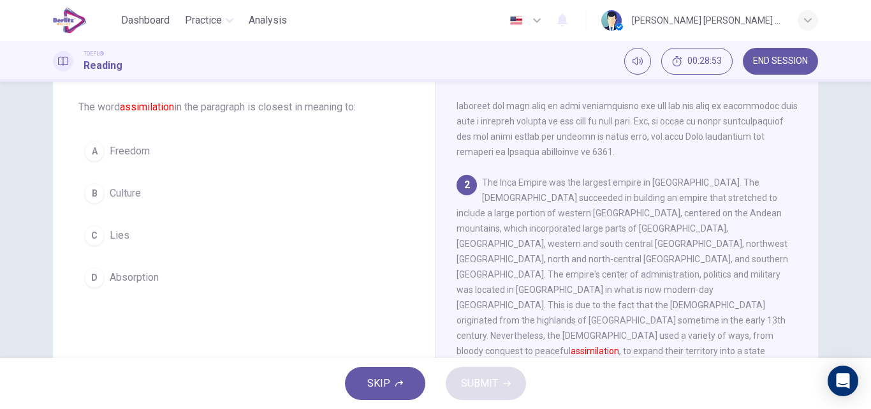
scroll to position [191, 0]
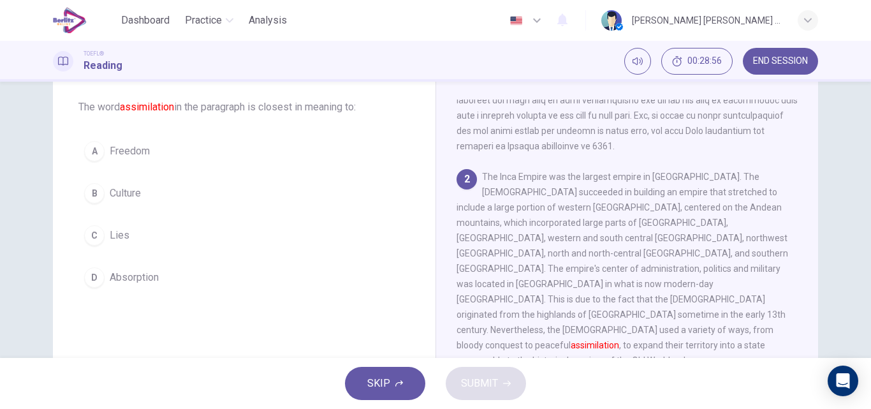
click at [150, 278] on span "Absorption" at bounding box center [134, 277] width 49 height 15
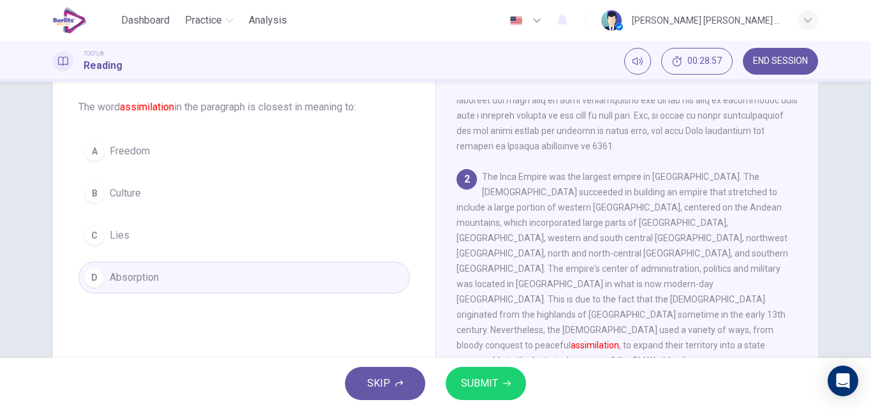
click at [466, 386] on span "SUBMIT" at bounding box center [479, 383] width 37 height 18
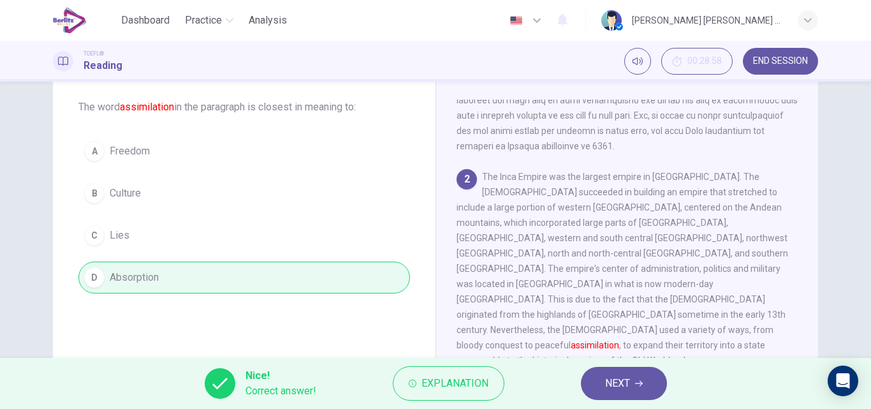
click at [623, 383] on span "NEXT" at bounding box center [617, 383] width 25 height 18
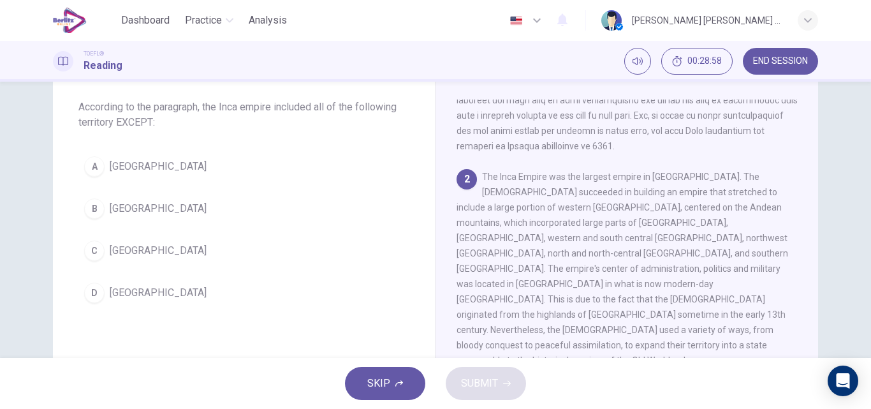
scroll to position [270, 0]
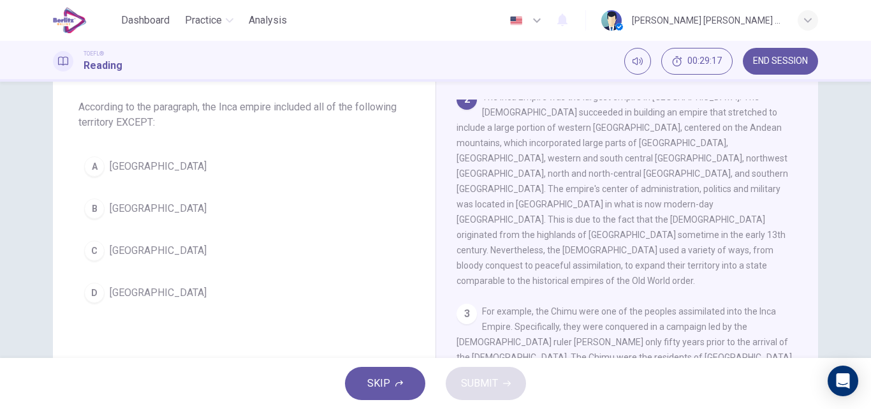
drag, startPoint x: 109, startPoint y: 209, endPoint x: 116, endPoint y: 215, distance: 9.1
click at [112, 209] on span "Brazil" at bounding box center [158, 208] width 97 height 15
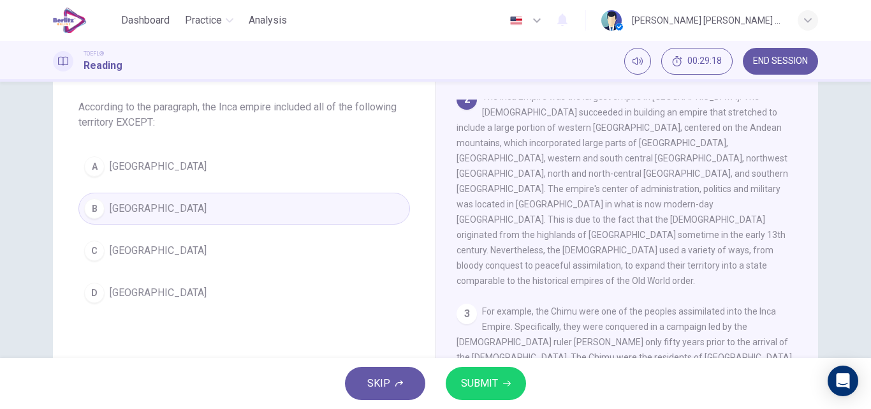
click at [504, 380] on icon "button" at bounding box center [507, 383] width 8 height 8
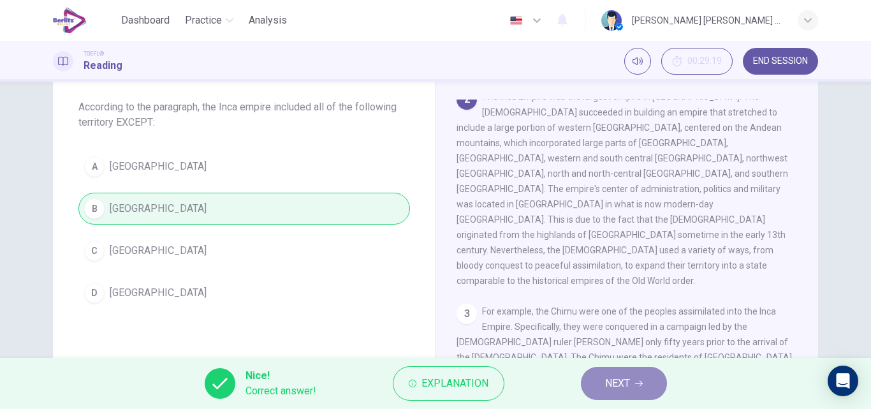
click at [626, 386] on span "NEXT" at bounding box center [617, 383] width 25 height 18
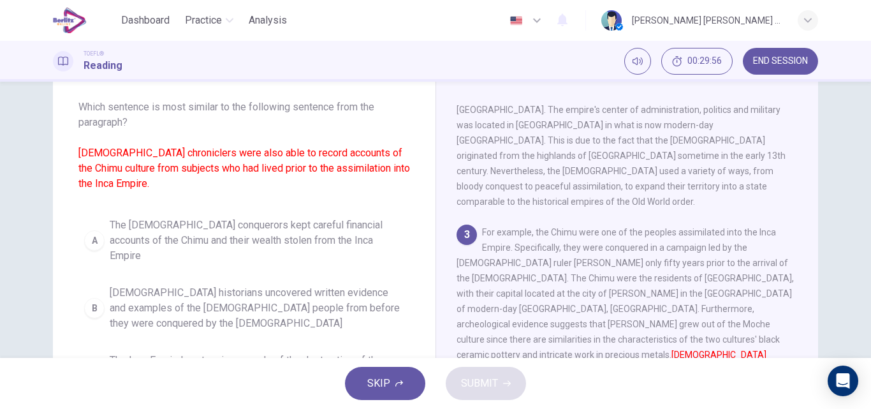
scroll to position [128, 0]
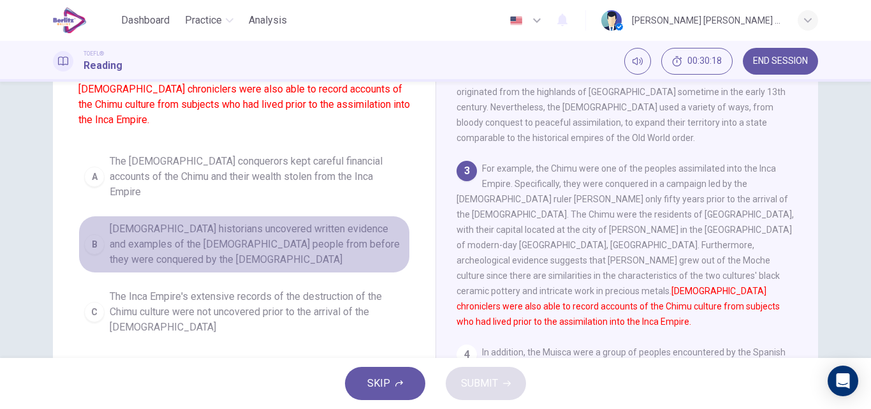
click at [309, 221] on span "Spanish historians uncovered written evidence and examples of the Chimu people …" at bounding box center [257, 244] width 295 height 46
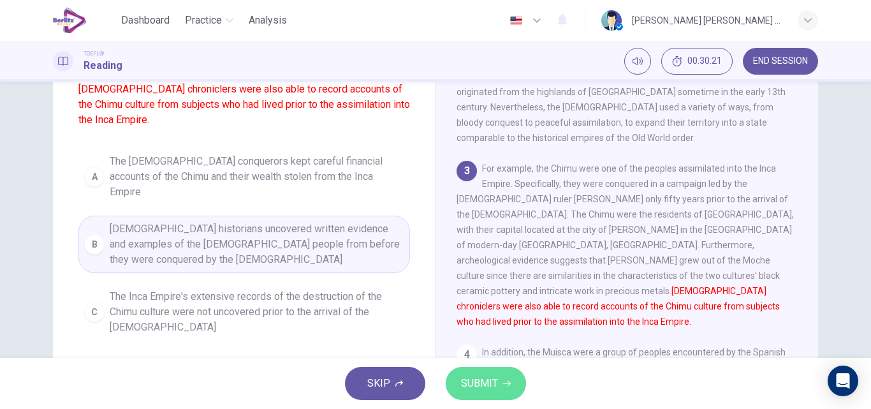
click at [497, 392] on button "SUBMIT" at bounding box center [486, 383] width 80 height 33
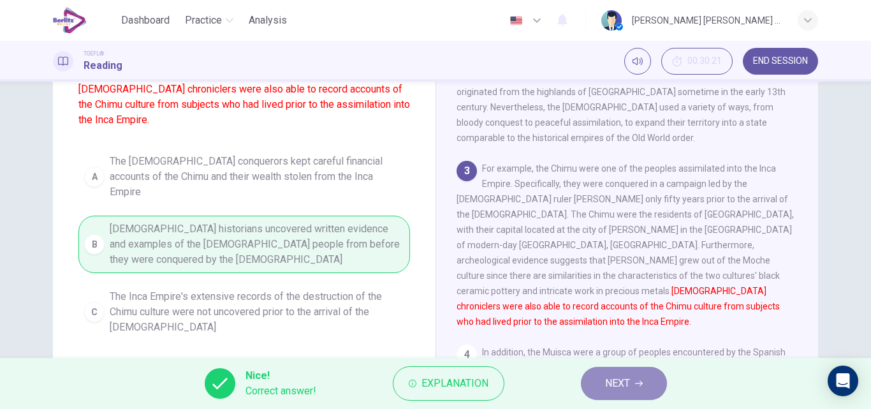
click at [619, 386] on span "NEXT" at bounding box center [617, 383] width 25 height 18
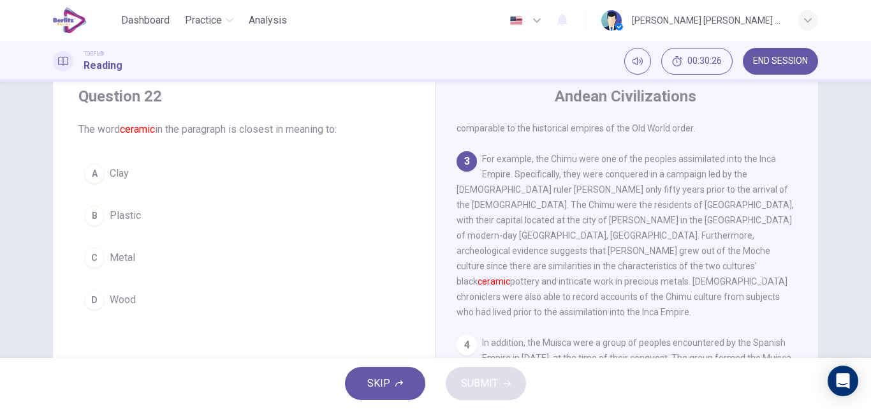
scroll to position [64, 0]
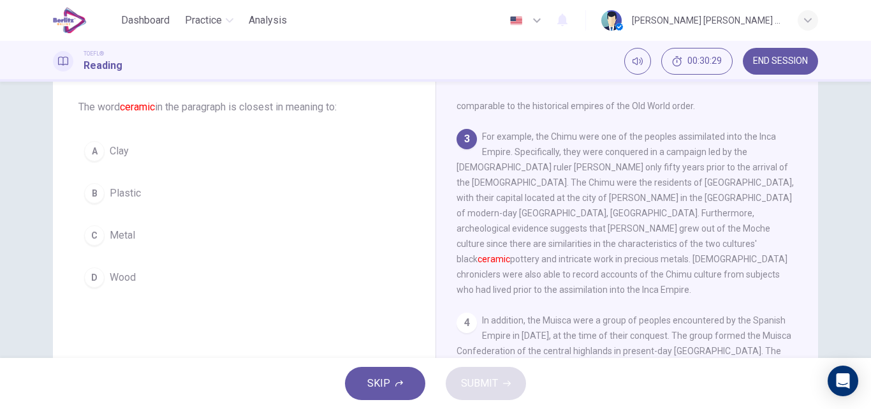
click at [124, 151] on span "Clay" at bounding box center [119, 150] width 19 height 15
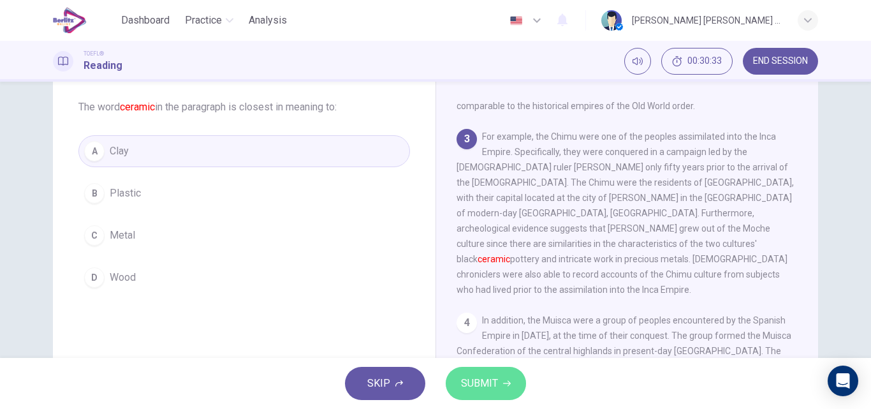
click at [492, 389] on span "SUBMIT" at bounding box center [479, 383] width 37 height 18
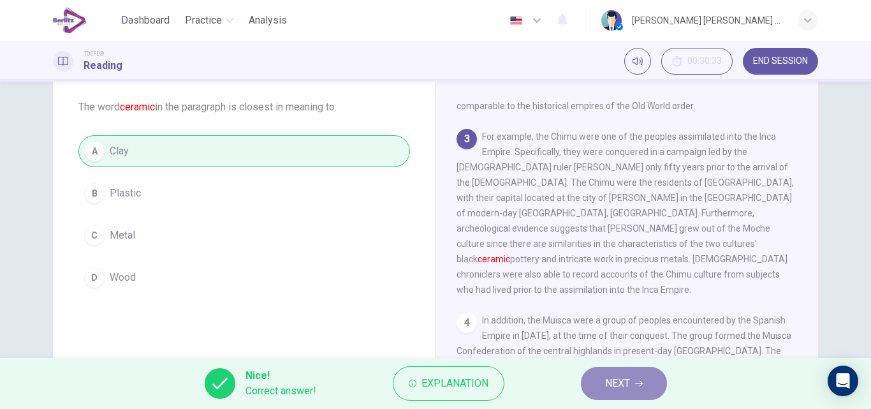
click at [636, 376] on button "NEXT" at bounding box center [624, 383] width 86 height 33
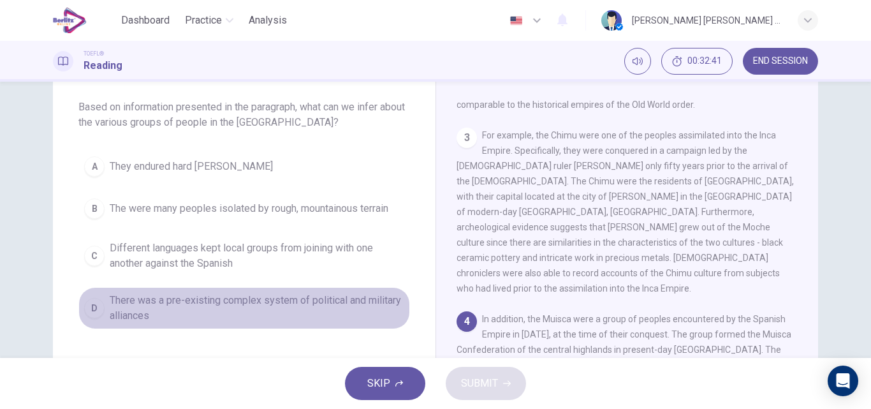
click at [290, 305] on span "There was a pre-existing complex system of political and military alliances" at bounding box center [257, 308] width 295 height 31
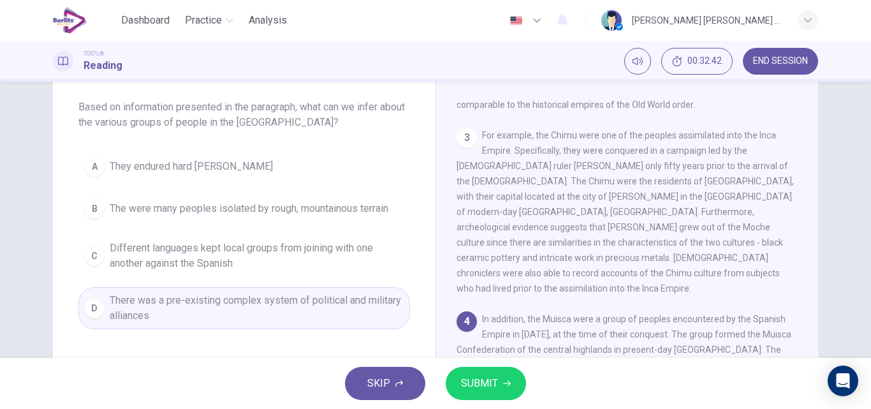
click at [485, 387] on span "SUBMIT" at bounding box center [479, 383] width 37 height 18
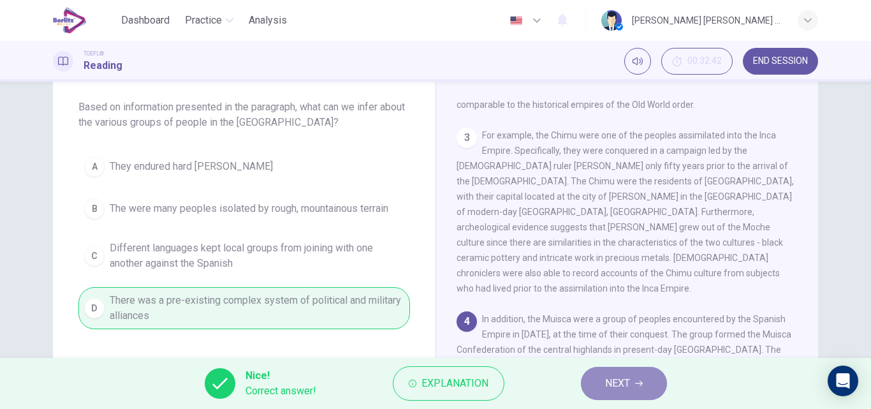
click at [628, 389] on span "NEXT" at bounding box center [617, 383] width 25 height 18
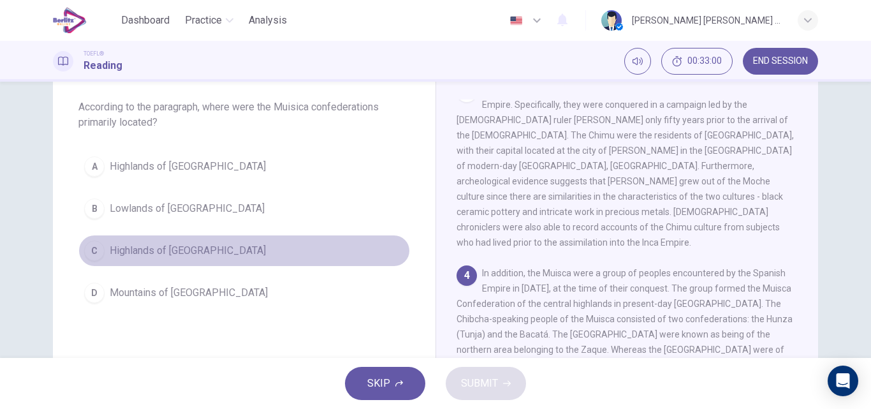
click at [192, 254] on span "Highlands of Colombia" at bounding box center [188, 250] width 156 height 15
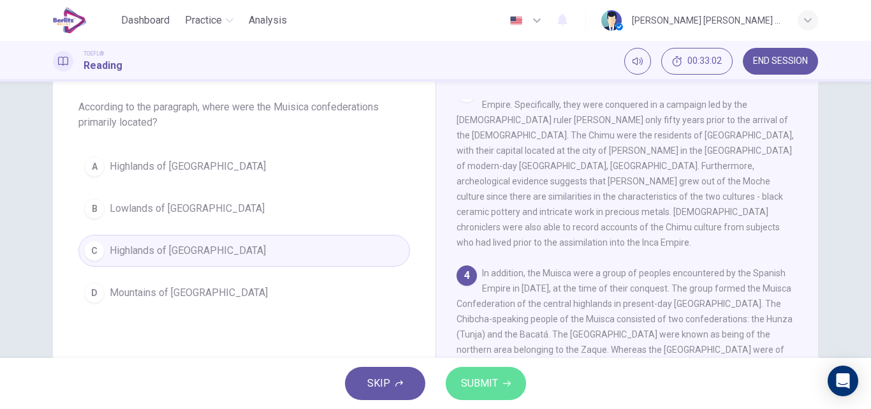
click at [466, 385] on span "SUBMIT" at bounding box center [479, 383] width 37 height 18
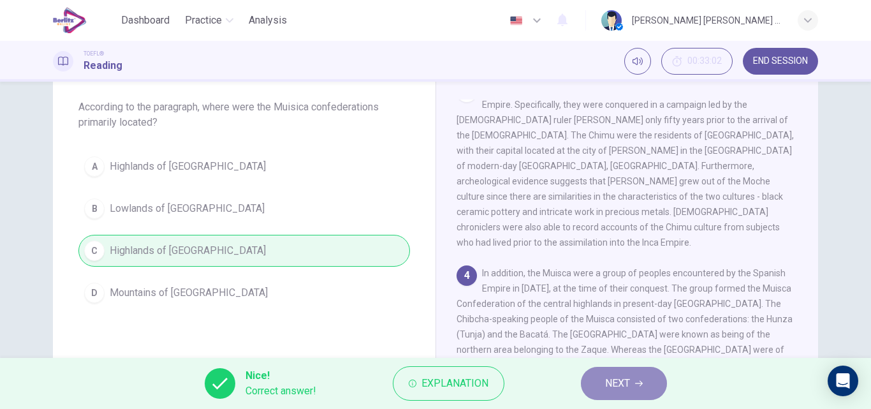
click at [609, 383] on span "NEXT" at bounding box center [617, 383] width 25 height 18
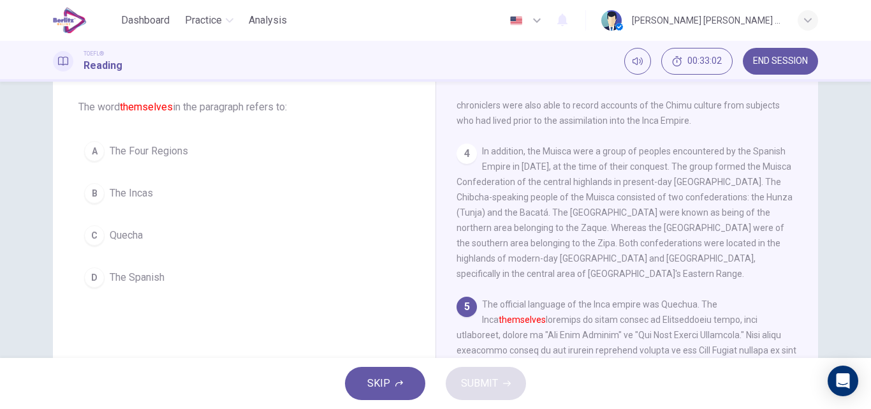
scroll to position [634, 0]
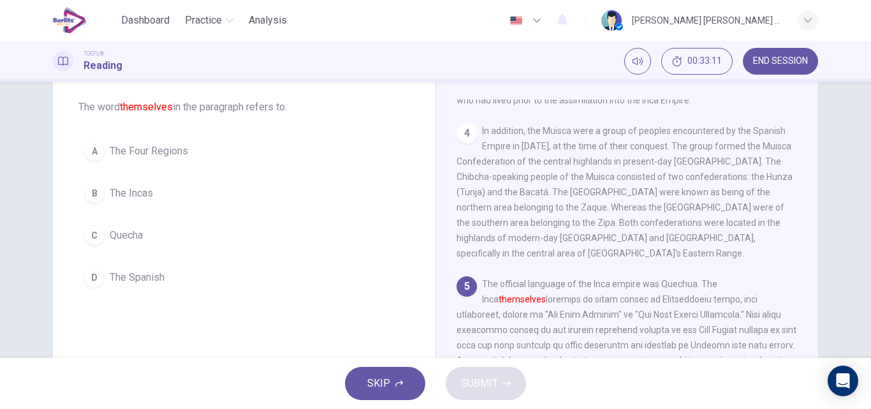
click at [152, 199] on button "B The Incas" at bounding box center [244, 193] width 332 height 32
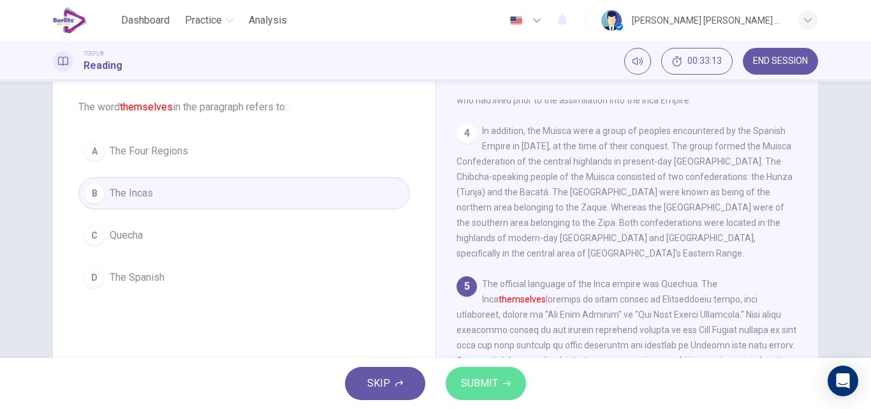
click at [501, 382] on button "SUBMIT" at bounding box center [486, 383] width 80 height 33
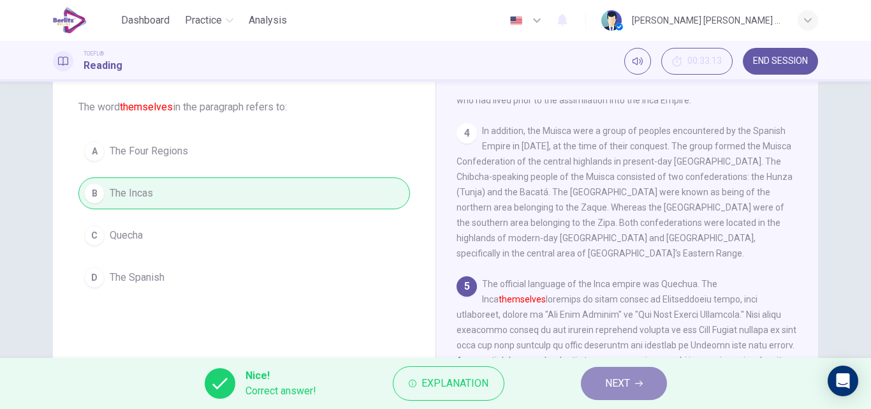
click at [648, 380] on button "NEXT" at bounding box center [624, 383] width 86 height 33
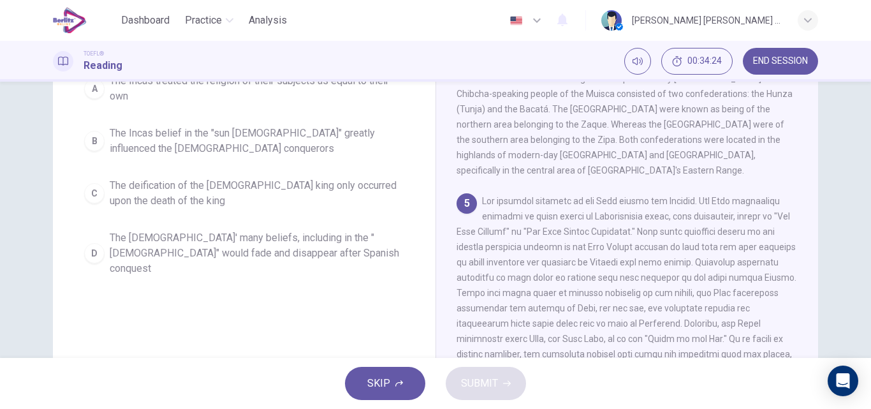
scroll to position [64, 0]
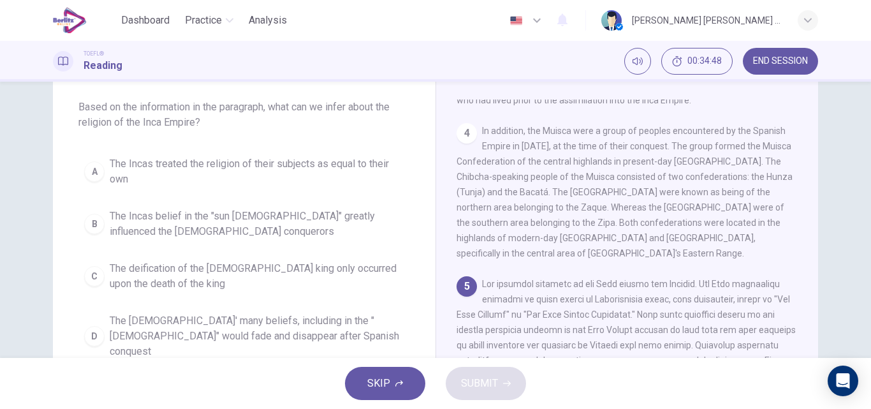
click at [295, 323] on span "The Incas' many beliefs, including in the "sun god" would fade and disappear af…" at bounding box center [257, 336] width 295 height 46
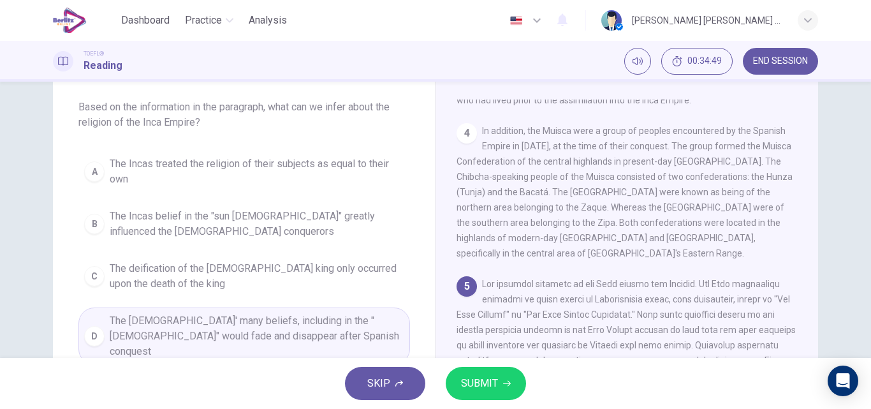
click at [460, 393] on button "SUBMIT" at bounding box center [486, 383] width 80 height 33
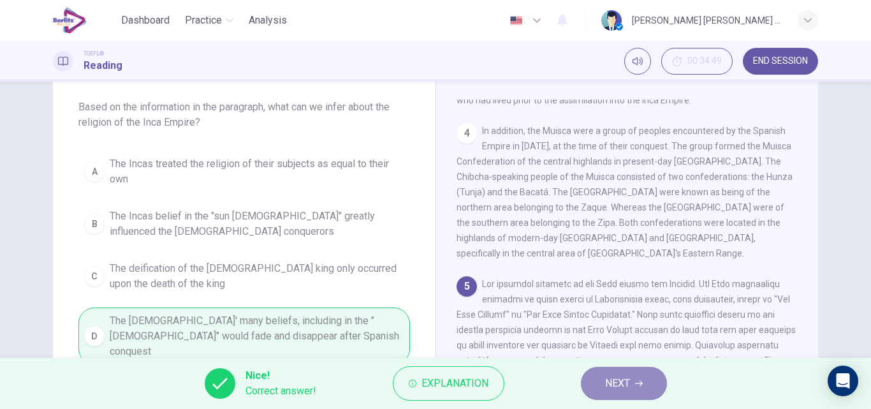
click at [654, 387] on button "NEXT" at bounding box center [624, 383] width 86 height 33
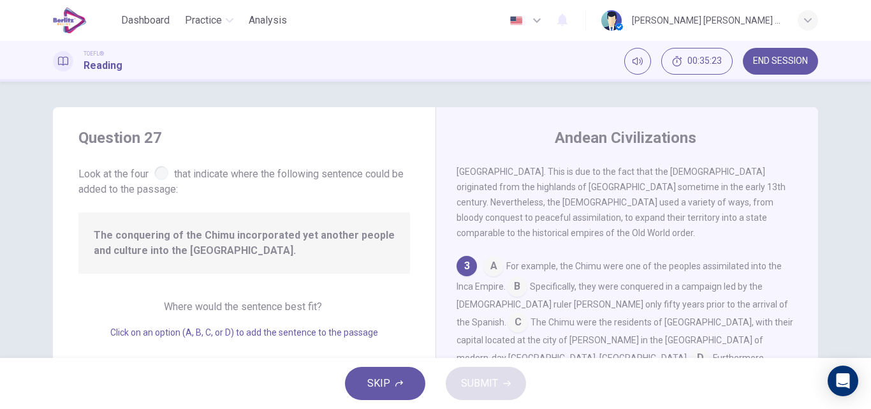
scroll to position [413, 0]
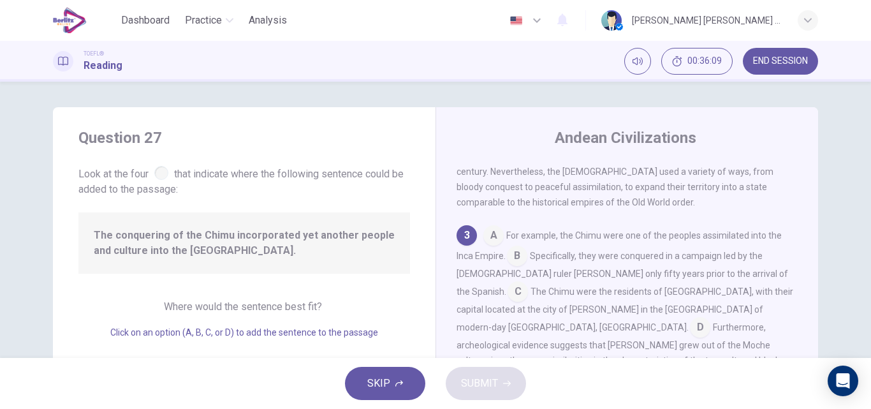
drag, startPoint x: 284, startPoint y: 259, endPoint x: 594, endPoint y: 237, distance: 310.7
click at [594, 237] on div "Question 27 Look at the four that indicate where the following sentence could b…" at bounding box center [435, 328] width 765 height 443
click at [528, 282] on input at bounding box center [518, 292] width 20 height 20
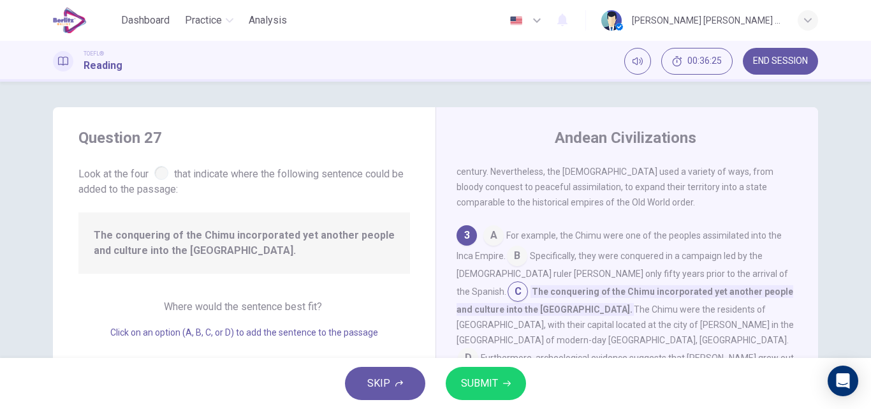
click at [478, 349] on input at bounding box center [468, 359] width 20 height 20
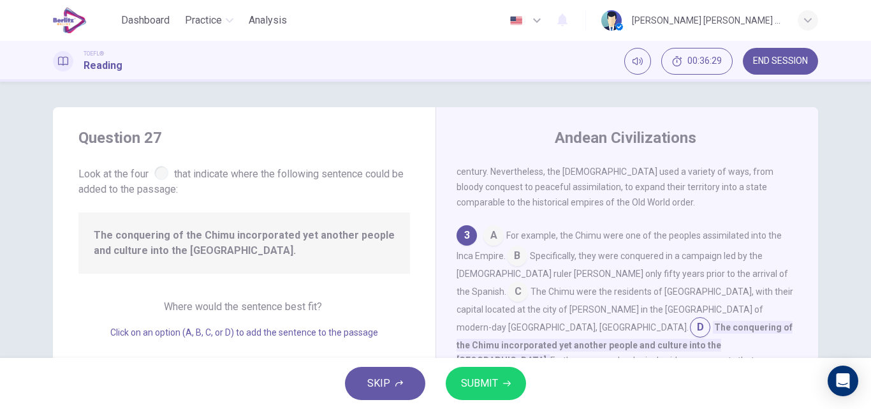
click at [476, 384] on span "SUBMIT" at bounding box center [479, 383] width 37 height 18
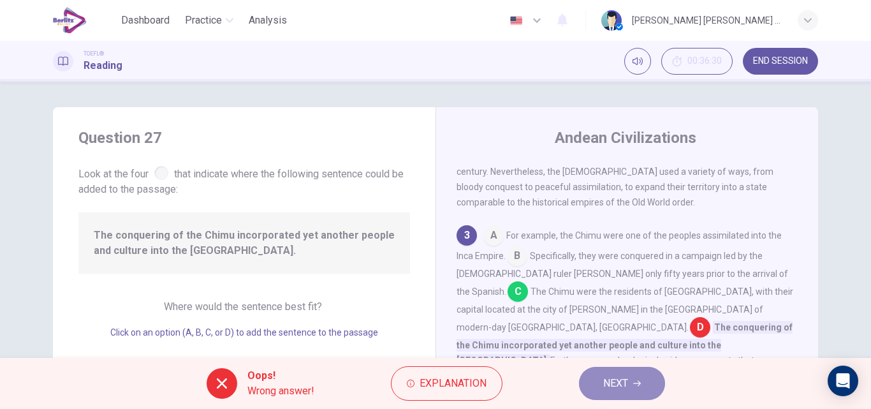
click at [638, 381] on icon "button" at bounding box center [637, 383] width 8 height 8
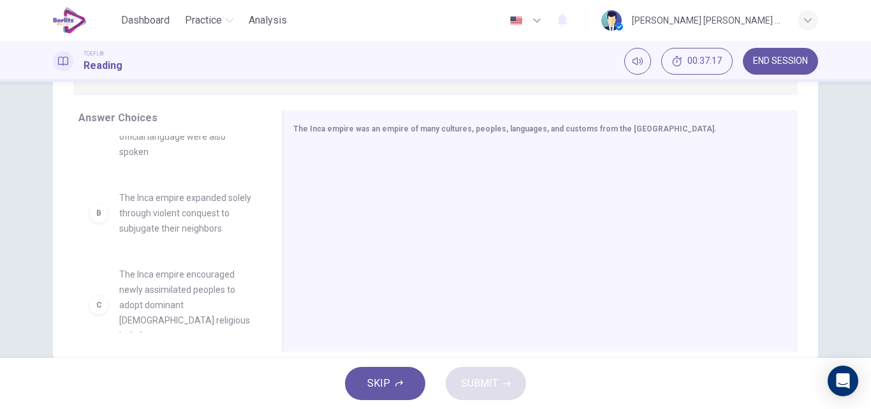
scroll to position [0, 0]
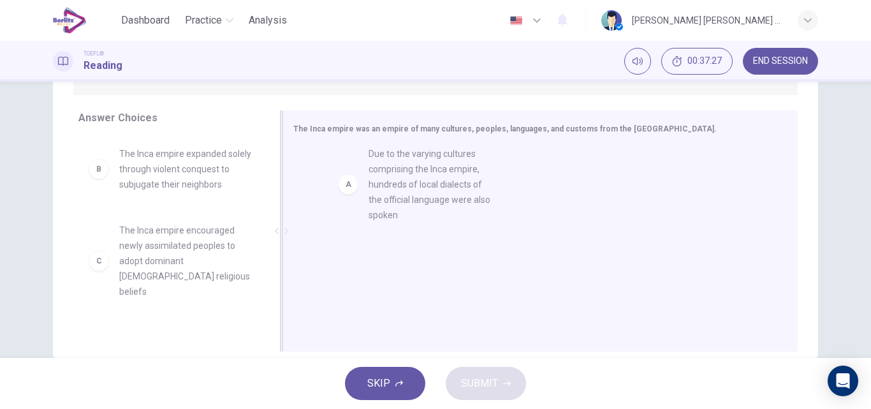
drag, startPoint x: 191, startPoint y: 187, endPoint x: 460, endPoint y: 182, distance: 268.5
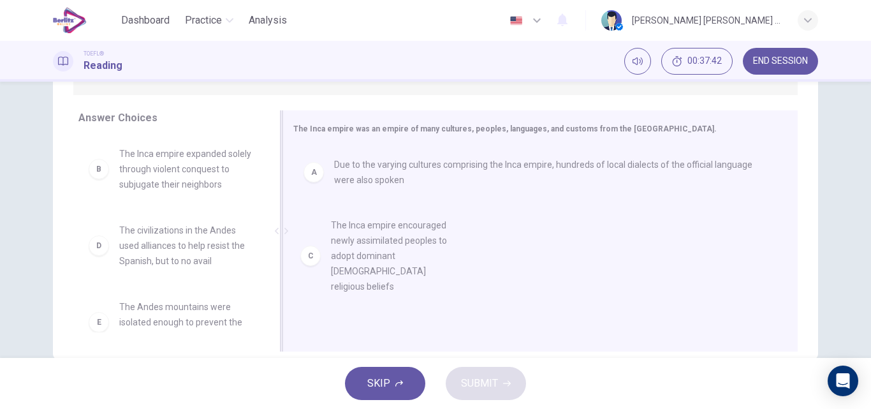
drag, startPoint x: 169, startPoint y: 252, endPoint x: 436, endPoint y: 234, distance: 267.1
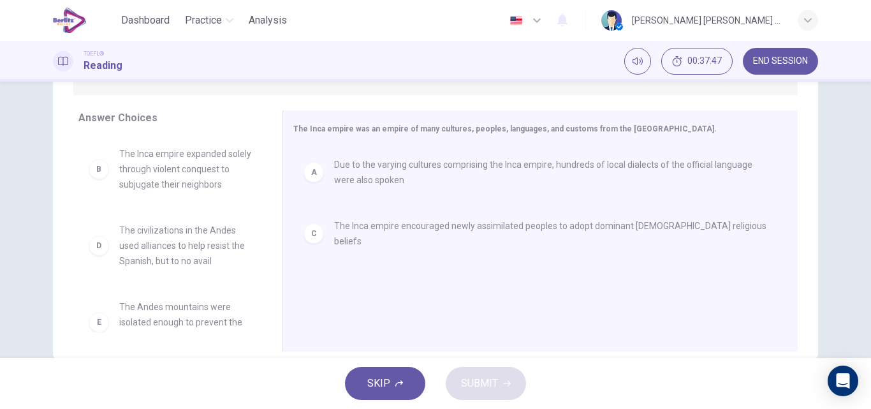
scroll to position [64, 0]
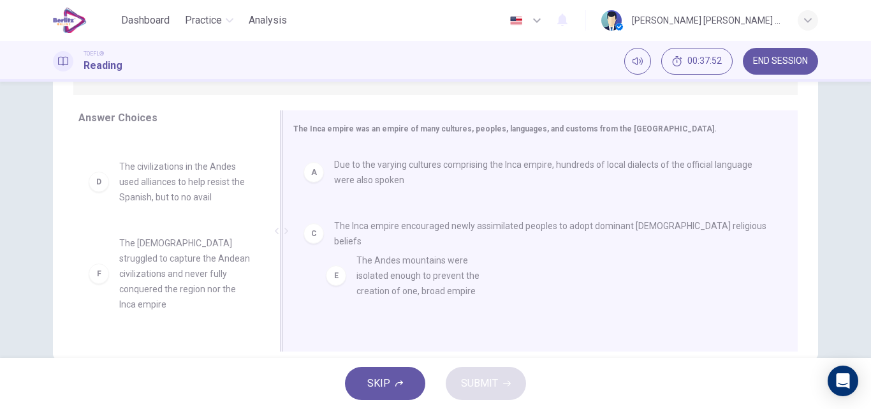
drag, startPoint x: 205, startPoint y: 265, endPoint x: 453, endPoint y: 282, distance: 249.2
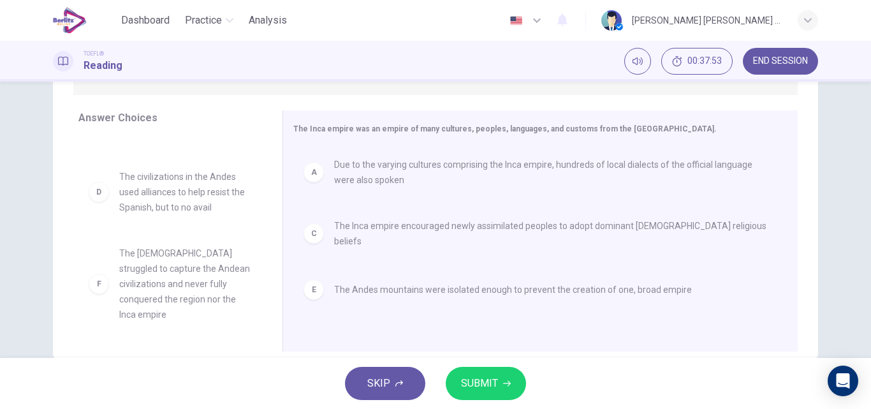
scroll to position [54, 0]
click at [493, 382] on span "SUBMIT" at bounding box center [479, 383] width 37 height 18
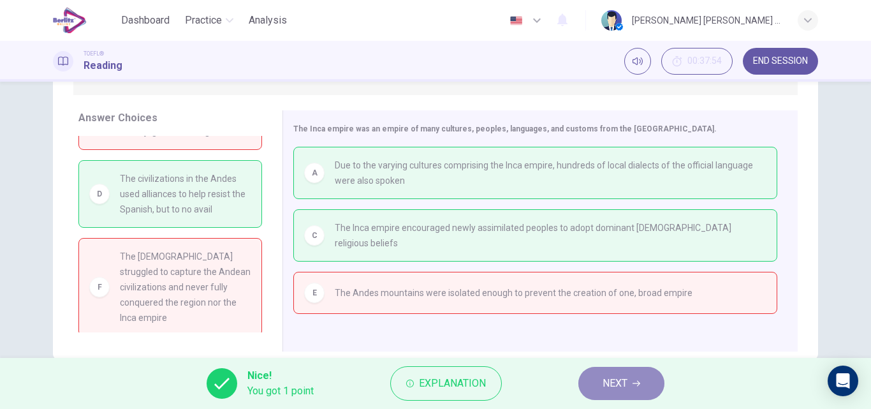
click at [626, 393] on button "NEXT" at bounding box center [621, 383] width 86 height 33
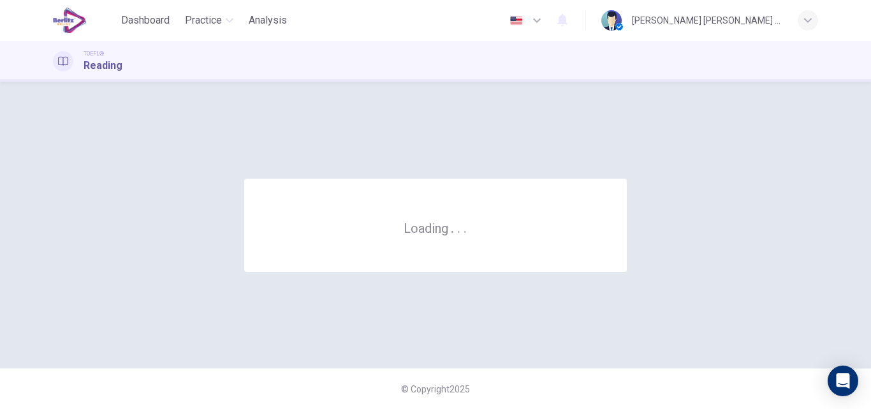
scroll to position [0, 0]
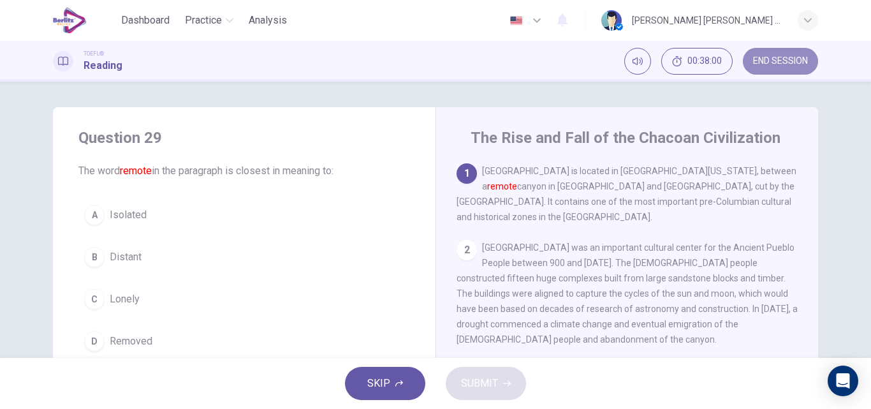
click at [773, 64] on span "END SESSION" at bounding box center [780, 61] width 55 height 10
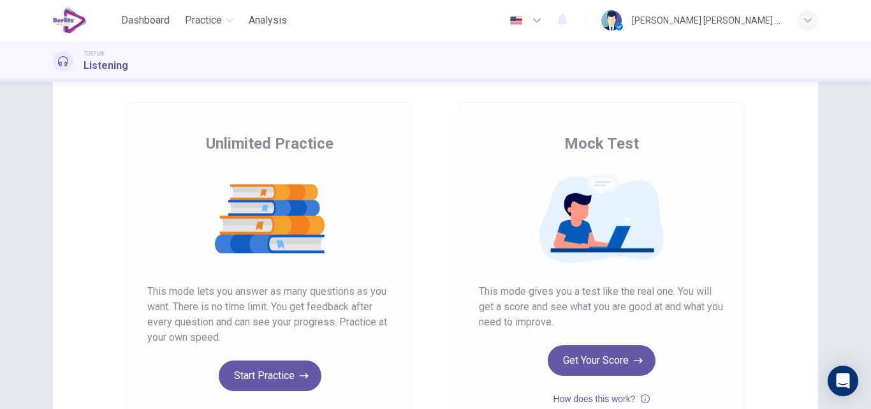
scroll to position [191, 0]
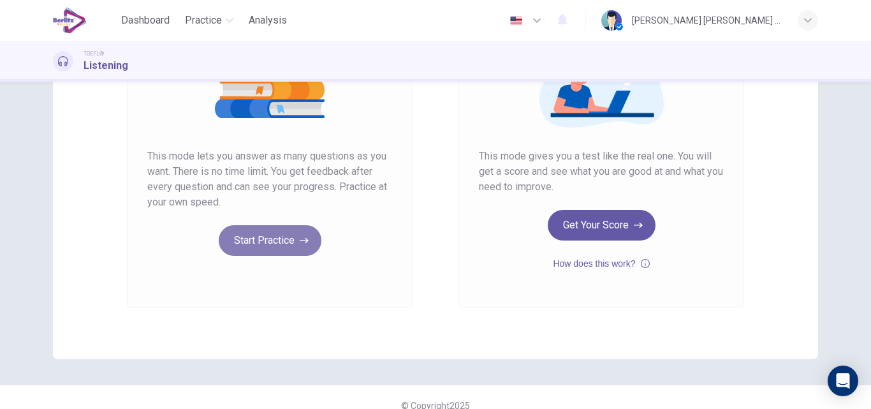
click at [262, 236] on button "Start Practice" at bounding box center [270, 240] width 103 height 31
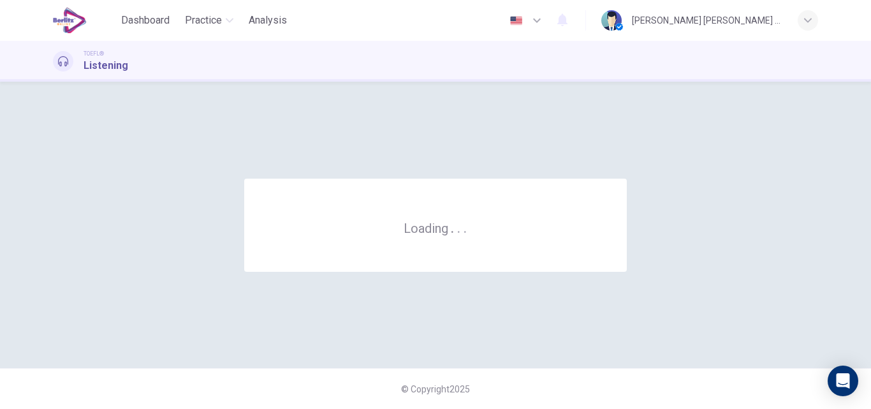
scroll to position [0, 0]
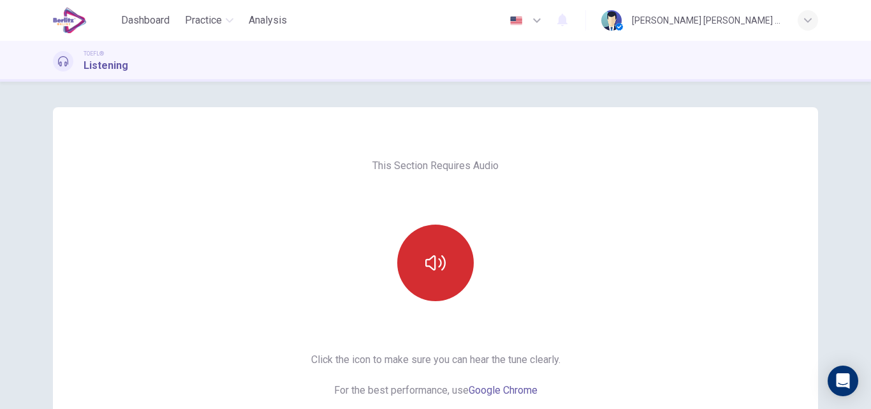
click at [421, 260] on button "button" at bounding box center [435, 262] width 77 height 77
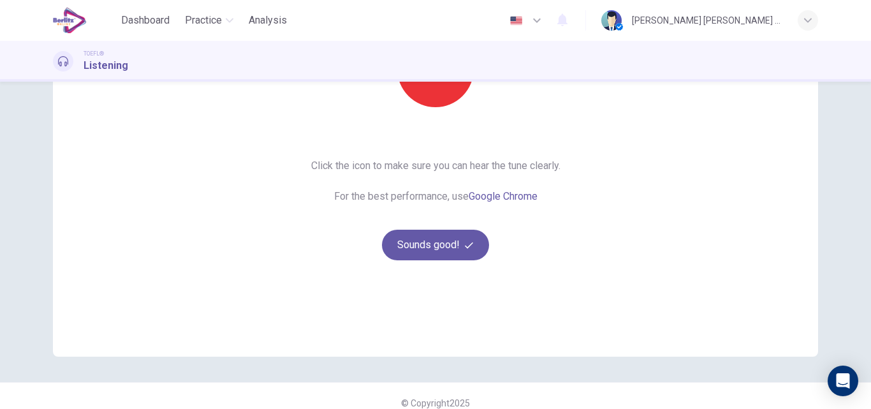
scroll to position [208, 0]
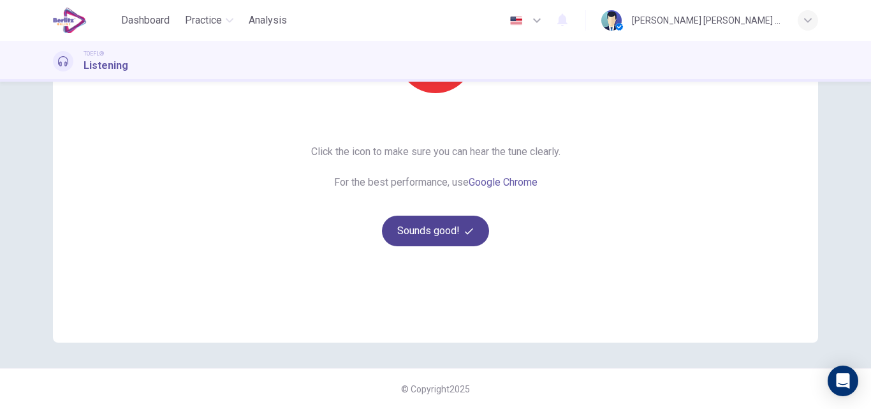
click at [464, 238] on button "Sounds good!" at bounding box center [435, 231] width 107 height 31
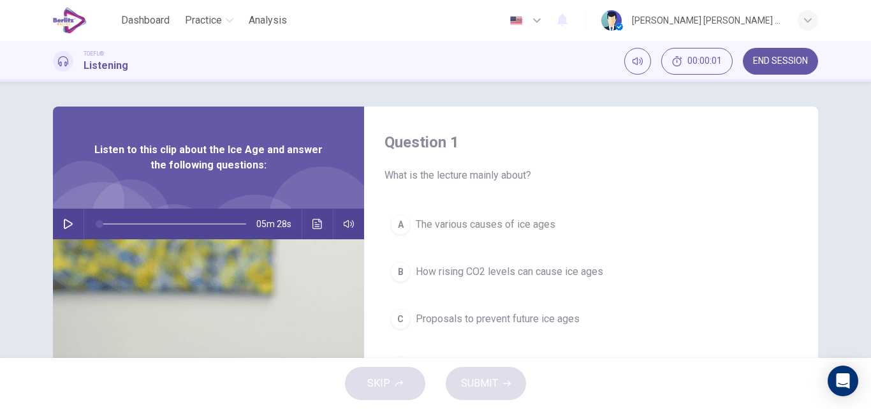
scroll to position [0, 0]
click at [63, 223] on icon "button" at bounding box center [68, 224] width 10 height 10
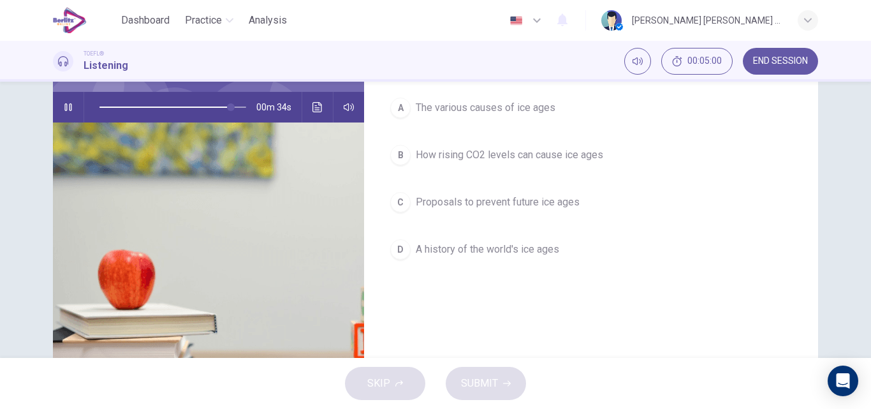
scroll to position [64, 0]
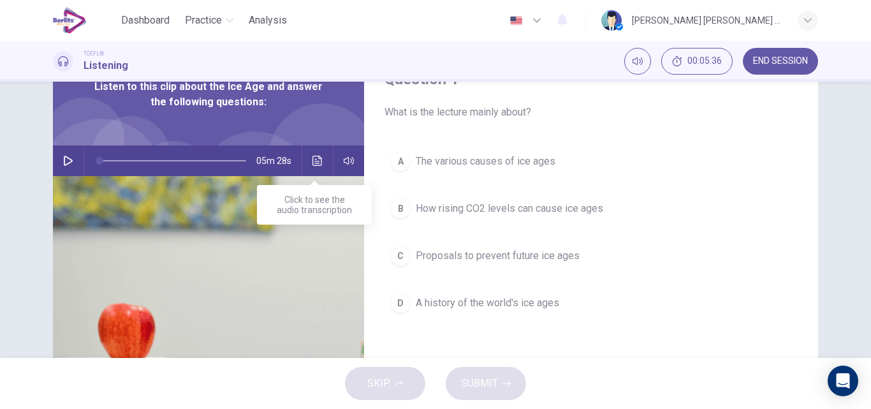
click at [316, 161] on icon "Click to see the audio transcription" at bounding box center [317, 161] width 10 height 10
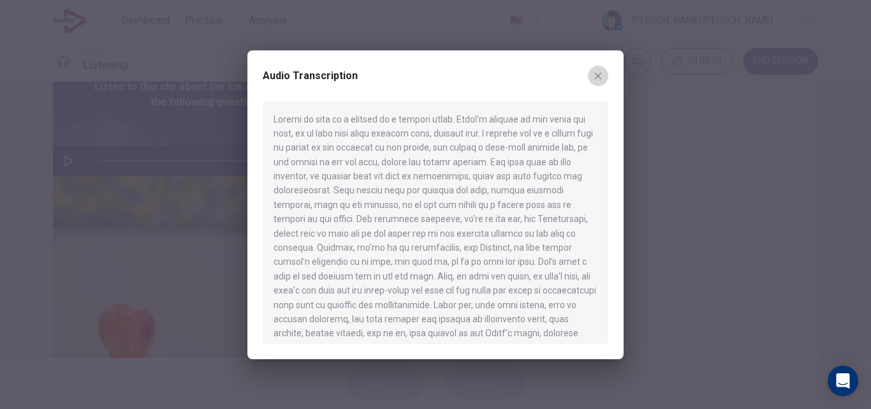
click at [596, 78] on icon "button" at bounding box center [598, 76] width 10 height 10
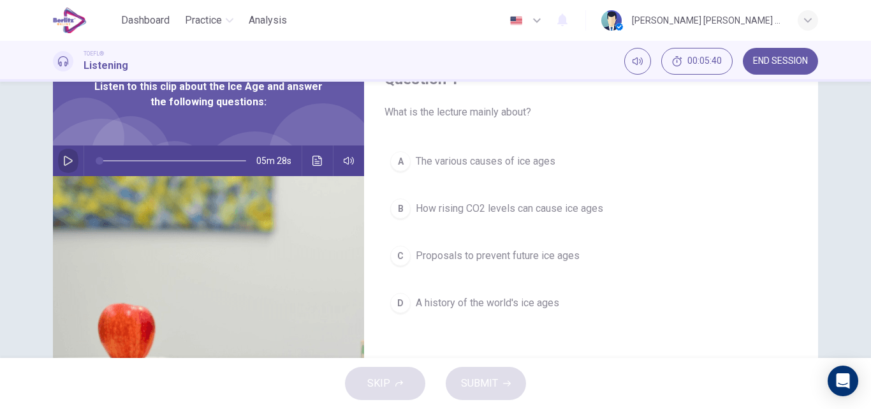
click at [59, 161] on button "button" at bounding box center [68, 160] width 20 height 31
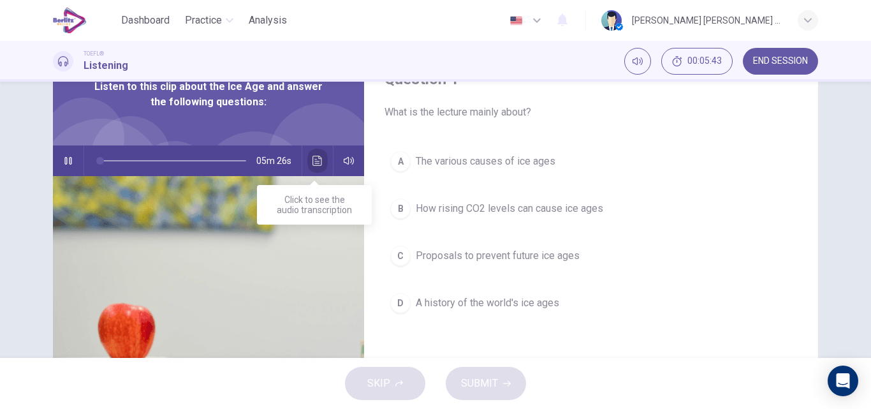
click at [312, 162] on icon "Click to see the audio transcription" at bounding box center [317, 161] width 10 height 10
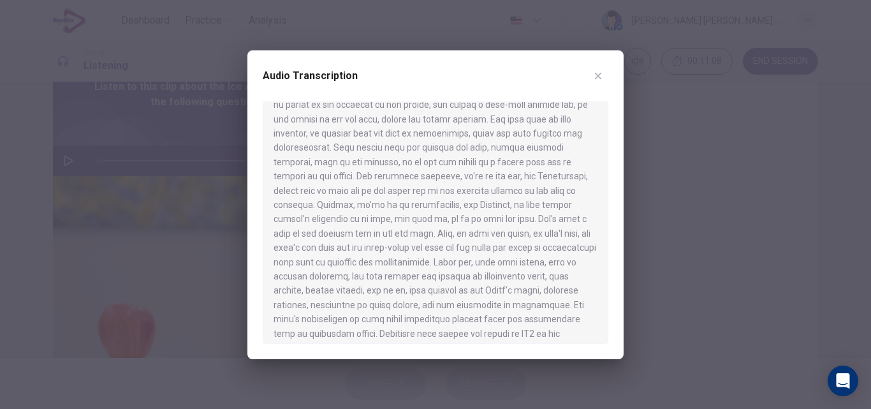
scroll to position [0, 0]
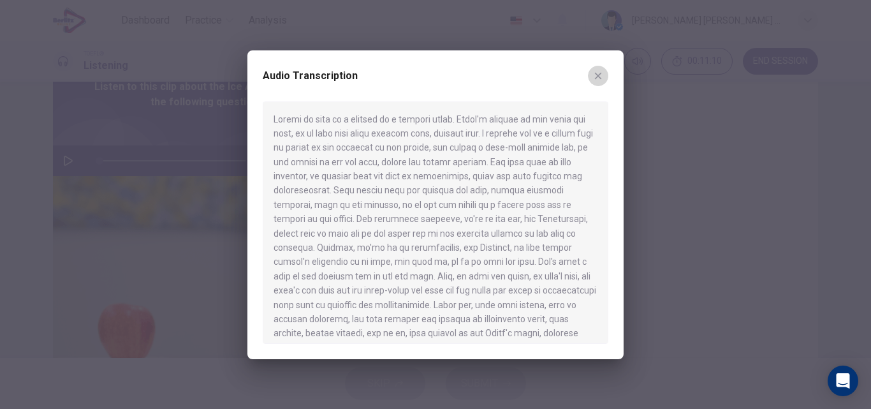
click at [601, 73] on icon "button" at bounding box center [598, 75] width 7 height 7
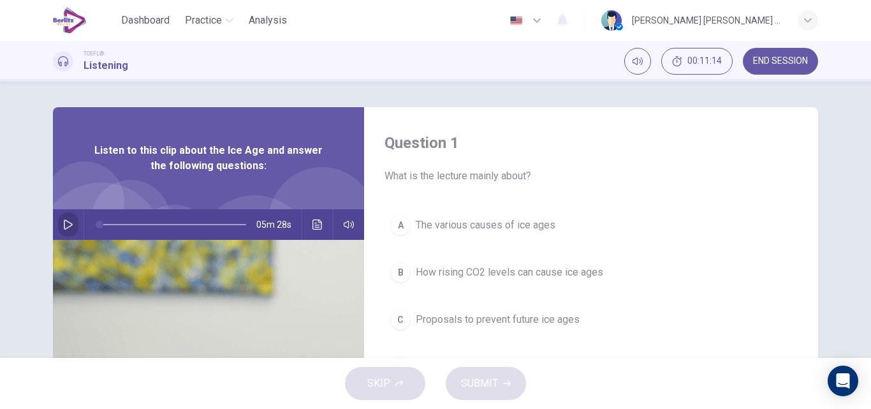
click at [66, 223] on icon "button" at bounding box center [68, 224] width 9 height 10
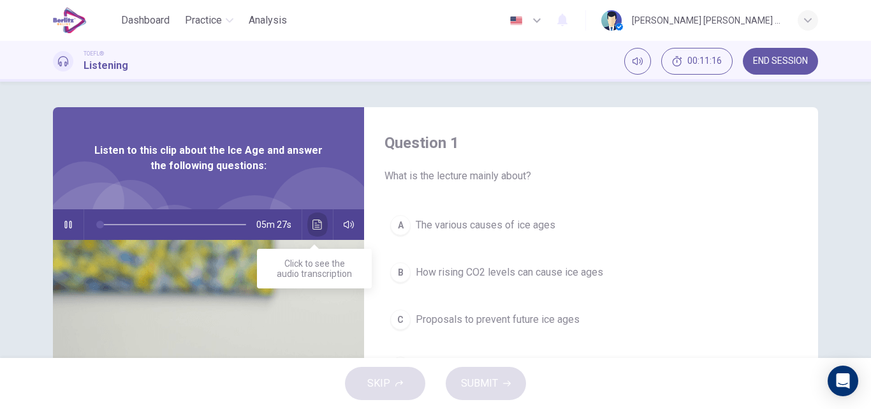
click at [309, 229] on button "Click to see the audio transcription" at bounding box center [317, 224] width 20 height 31
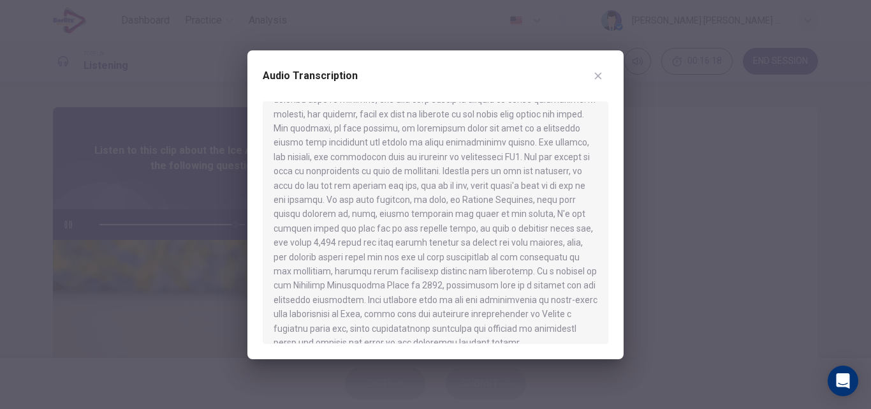
scroll to position [650, 0]
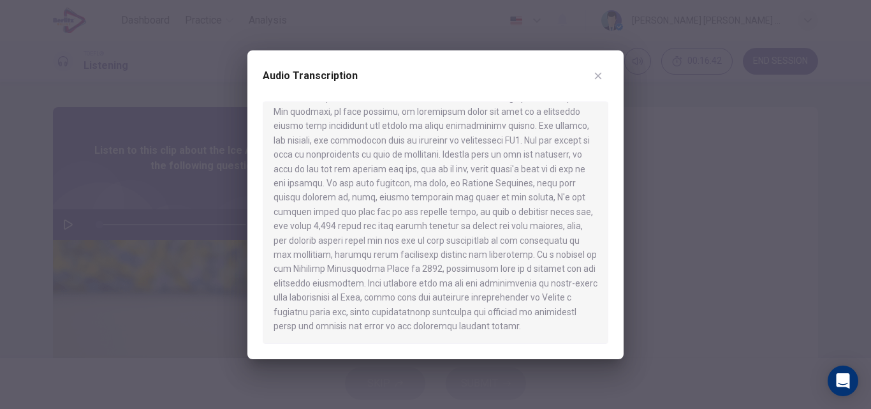
type input "*"
click at [600, 73] on icon "button" at bounding box center [598, 75] width 7 height 7
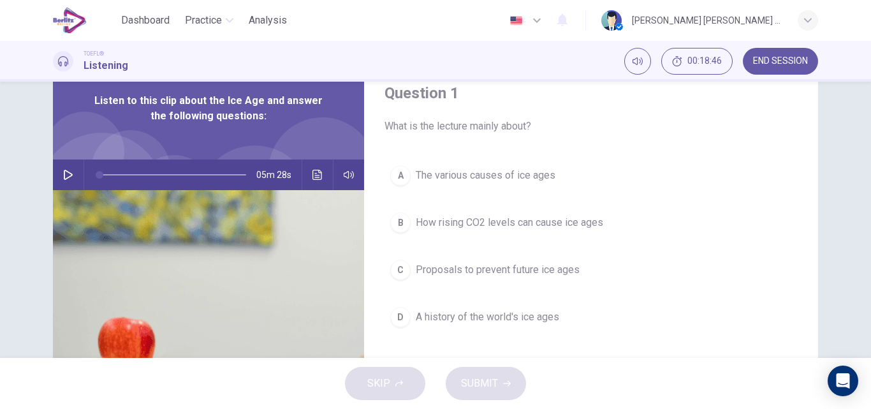
scroll to position [64, 0]
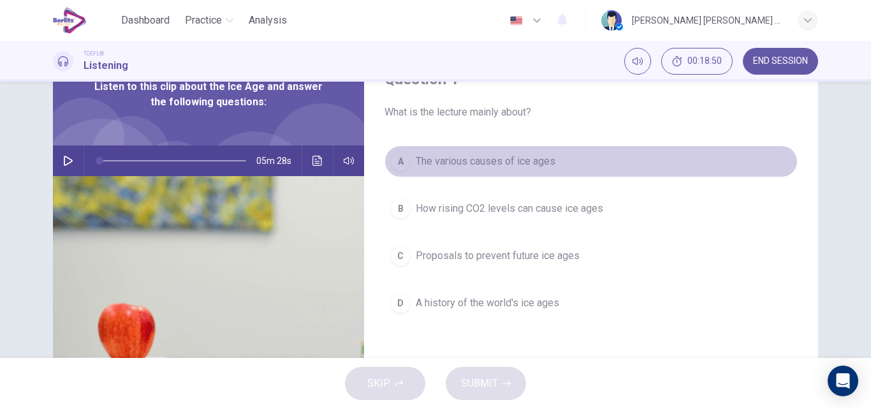
click at [489, 156] on span "The various causes of ice ages" at bounding box center [486, 161] width 140 height 15
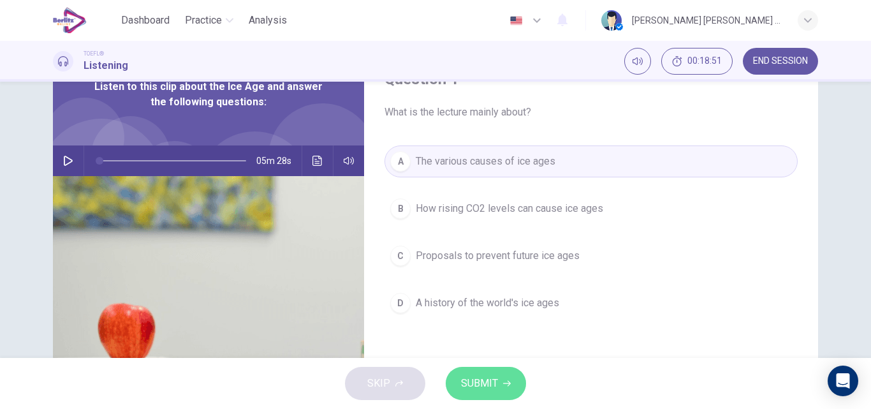
click at [477, 390] on span "SUBMIT" at bounding box center [479, 383] width 37 height 18
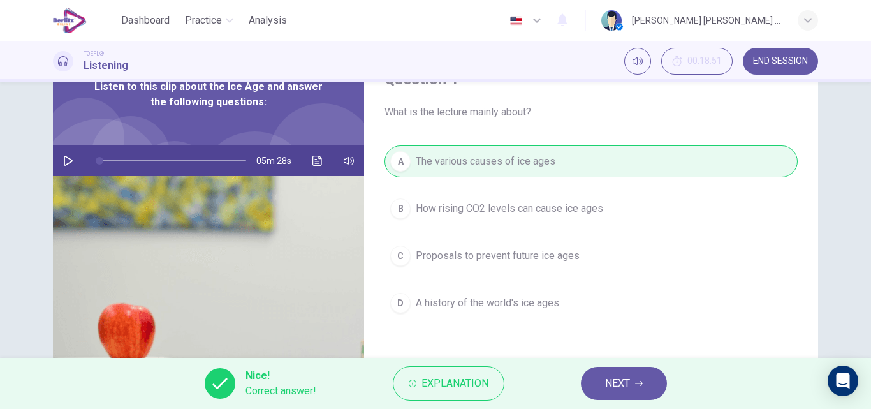
click at [630, 376] on span "NEXT" at bounding box center [617, 383] width 25 height 18
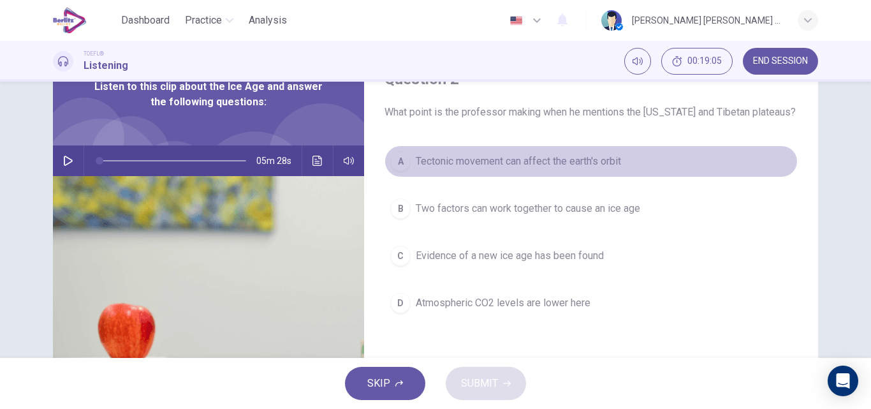
click at [502, 162] on span "Tectonic movement can affect the earth's orbit" at bounding box center [518, 161] width 205 height 15
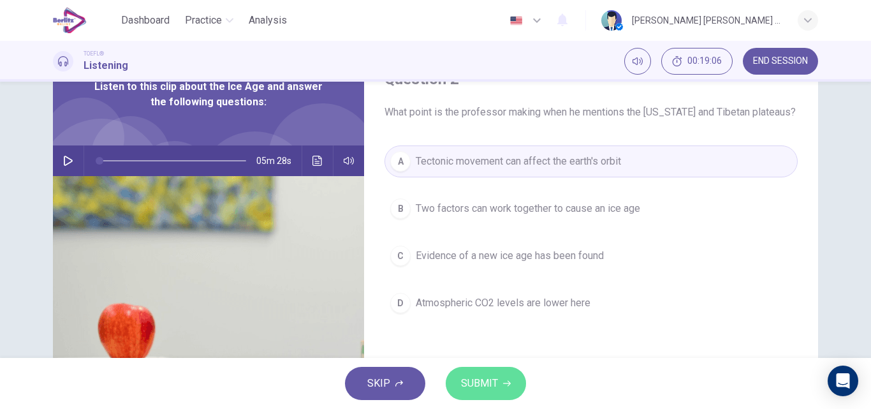
click at [503, 386] on icon "button" at bounding box center [507, 383] width 8 height 8
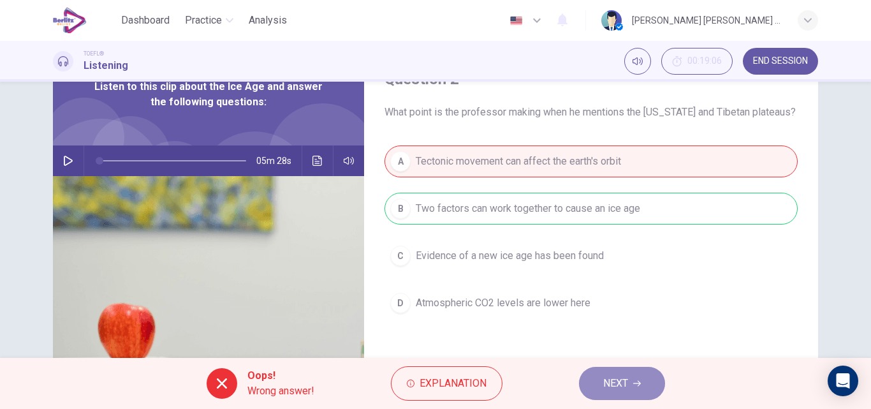
click at [622, 381] on span "NEXT" at bounding box center [615, 383] width 25 height 18
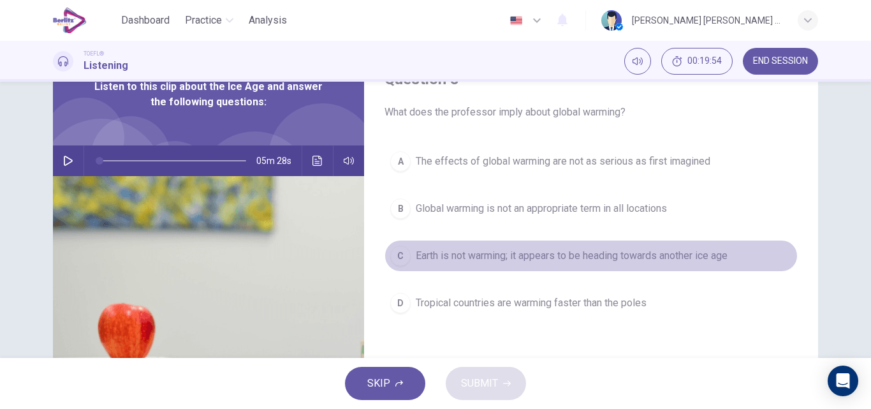
click at [546, 258] on span "Earth is not warming; it appears to be heading towards another ice age" at bounding box center [572, 255] width 312 height 15
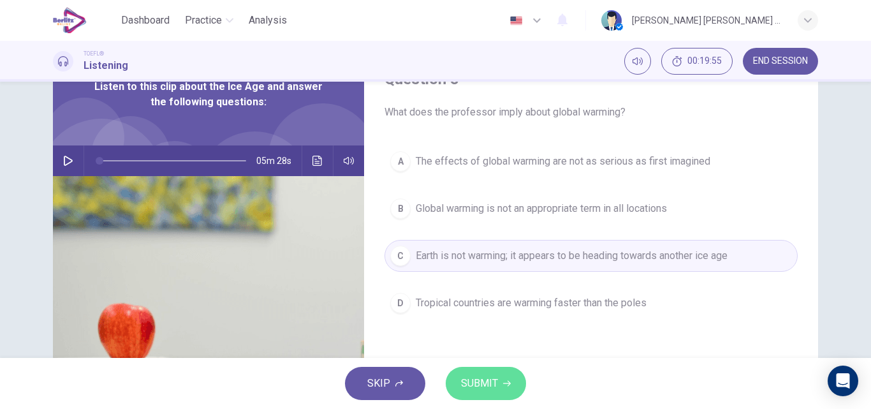
click at [468, 390] on span "SUBMIT" at bounding box center [479, 383] width 37 height 18
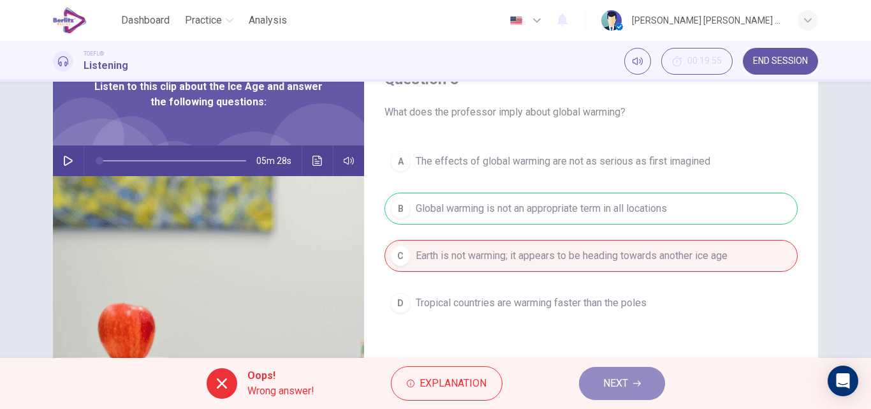
click at [630, 390] on button "NEXT" at bounding box center [622, 383] width 86 height 33
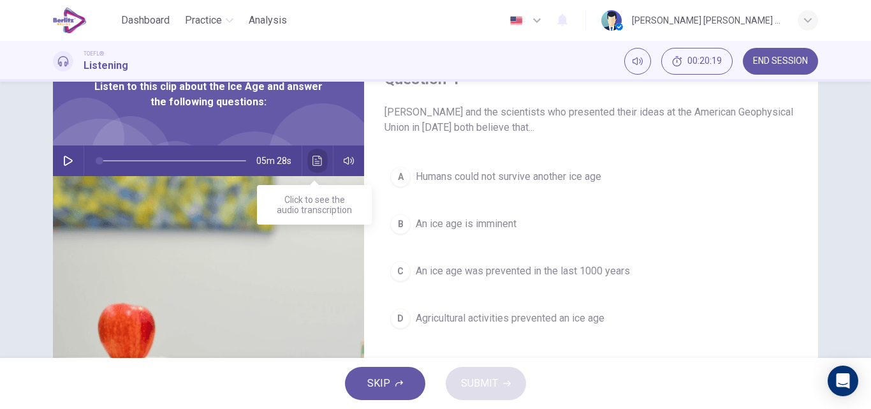
click at [311, 166] on button "Click to see the audio transcription" at bounding box center [317, 160] width 20 height 31
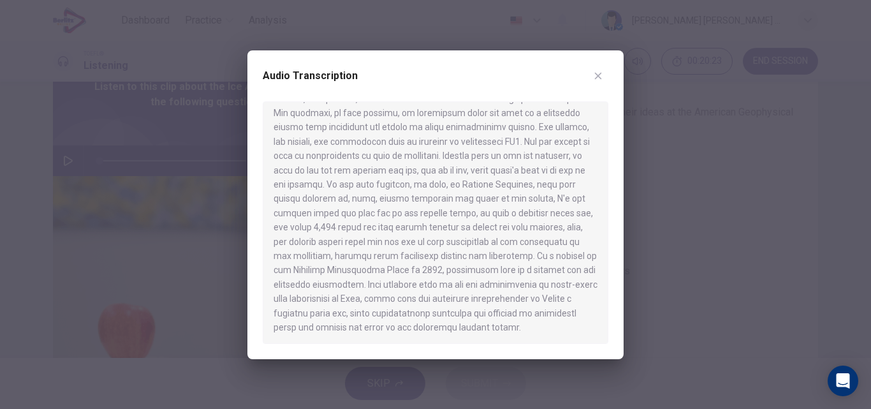
scroll to position [650, 0]
click at [596, 77] on icon "button" at bounding box center [598, 76] width 10 height 10
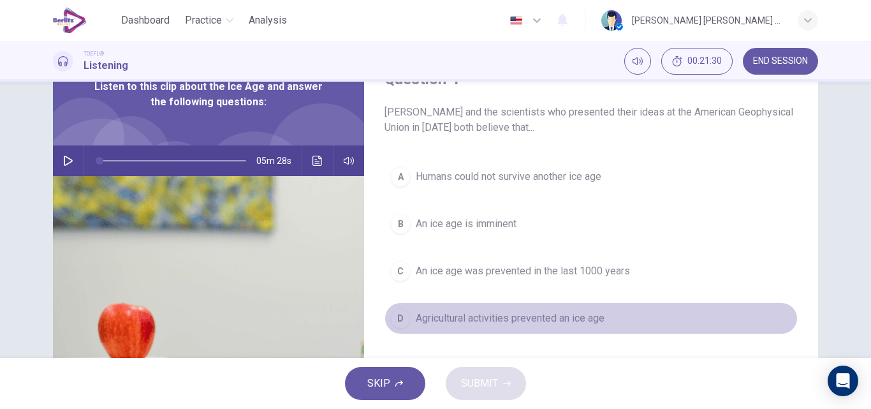
click at [531, 321] on span "Agricultural activities prevented an ice age" at bounding box center [510, 318] width 189 height 15
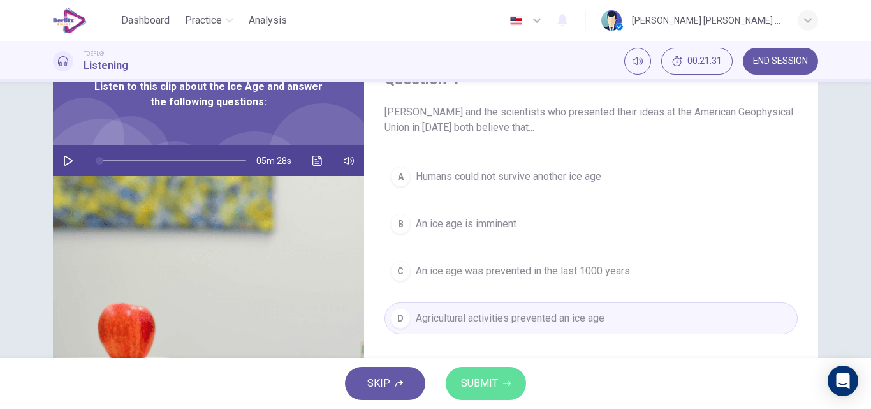
click at [495, 388] on span "SUBMIT" at bounding box center [479, 383] width 37 height 18
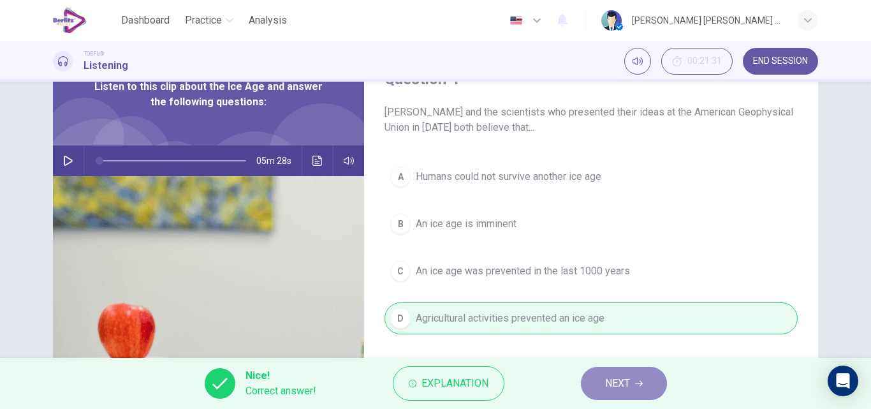
click at [624, 381] on span "NEXT" at bounding box center [617, 383] width 25 height 18
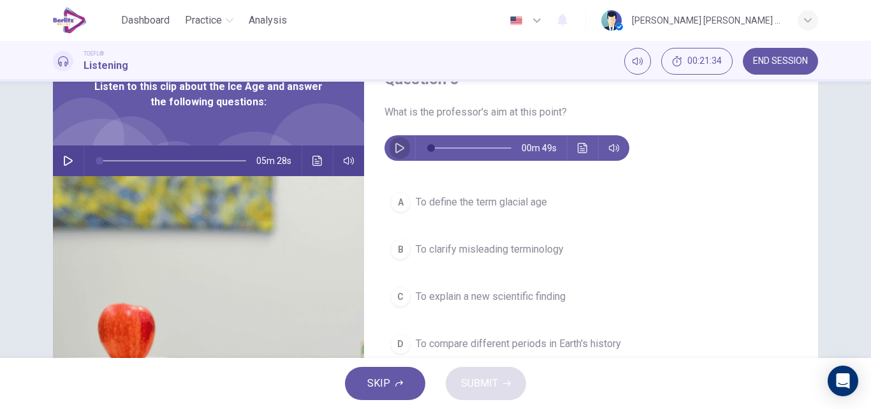
click at [395, 147] on icon "button" at bounding box center [400, 148] width 10 height 10
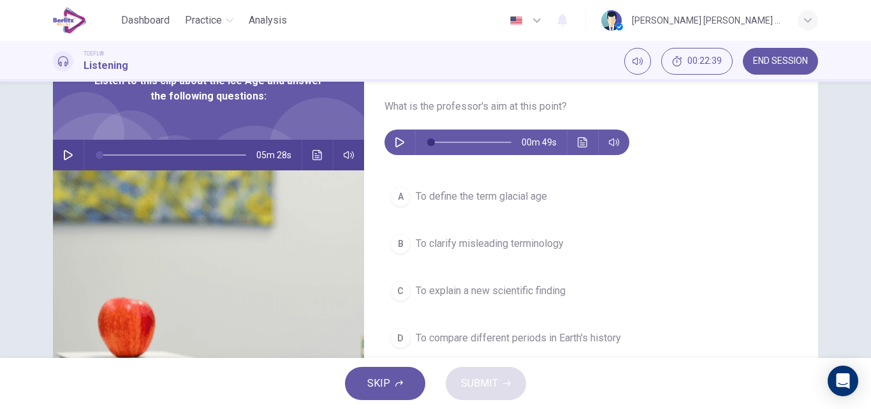
scroll to position [64, 0]
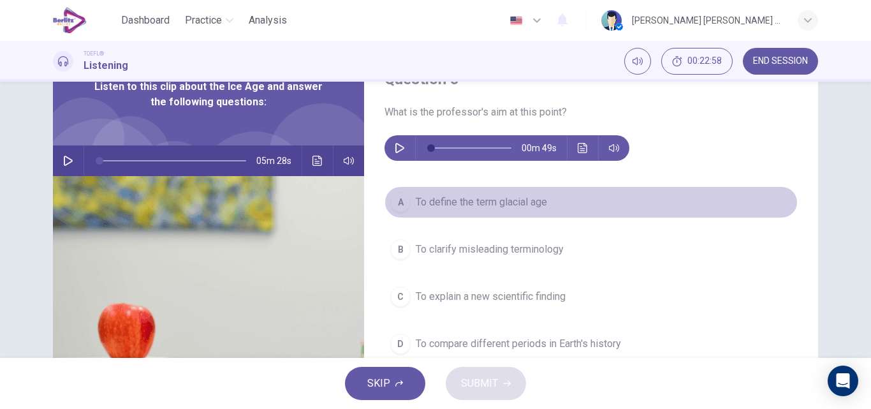
click at [508, 205] on span "To define the term glacial age" at bounding box center [481, 201] width 131 height 15
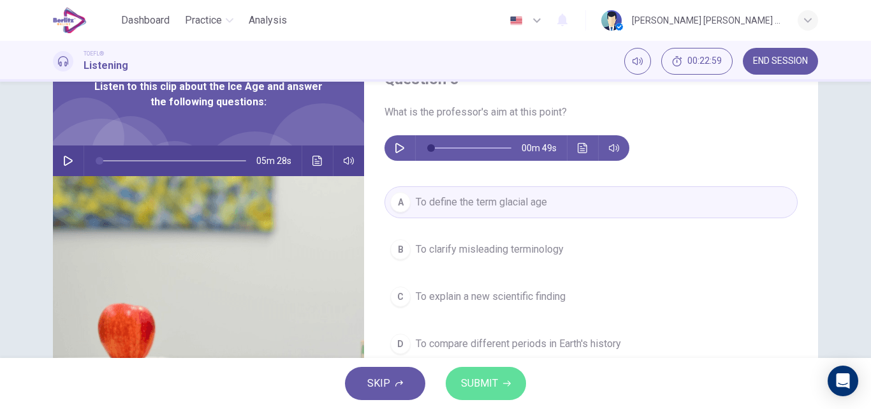
click at [499, 382] on button "SUBMIT" at bounding box center [486, 383] width 80 height 33
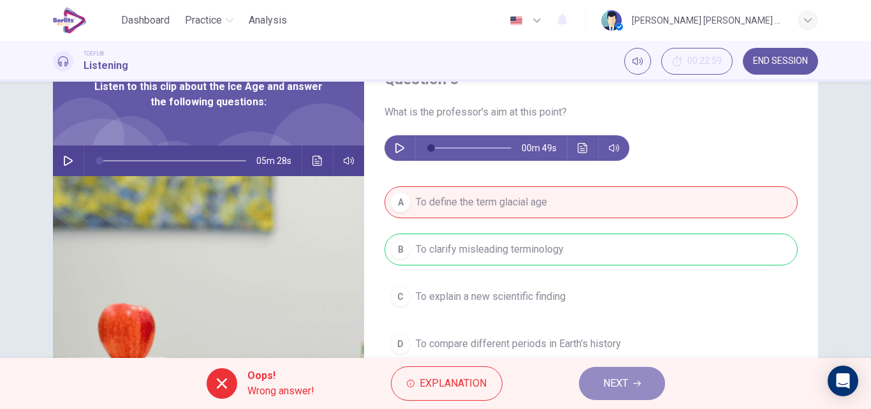
click at [626, 386] on span "NEXT" at bounding box center [615, 383] width 25 height 18
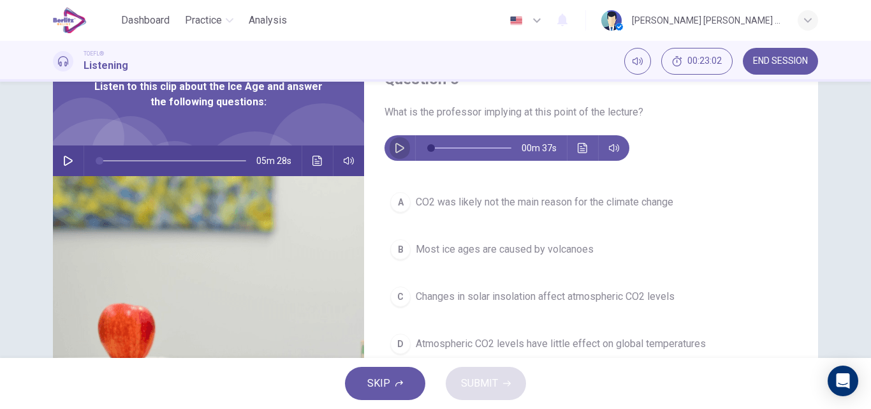
click at [396, 145] on icon "button" at bounding box center [399, 148] width 9 height 10
type input "*"
click at [516, 203] on span "CO2 was likely not the main reason for the climate change" at bounding box center [545, 201] width 258 height 15
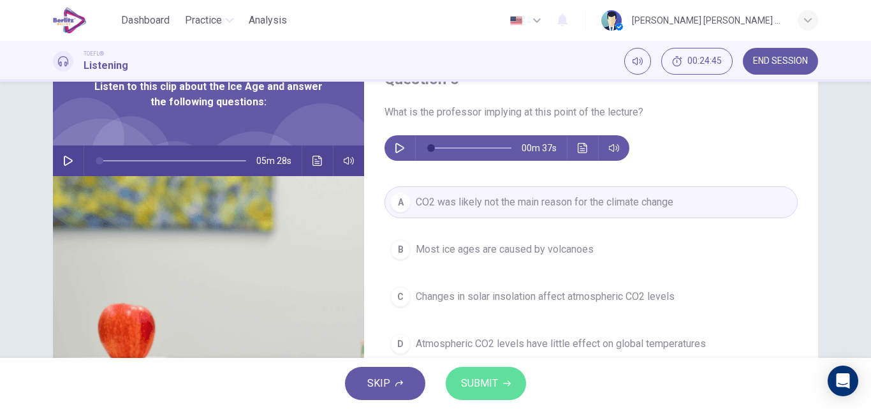
click at [490, 384] on span "SUBMIT" at bounding box center [479, 383] width 37 height 18
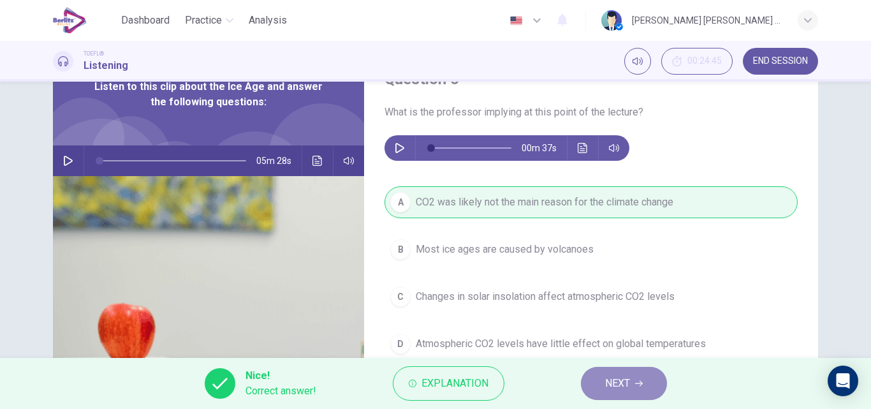
click at [633, 379] on button "NEXT" at bounding box center [624, 383] width 86 height 33
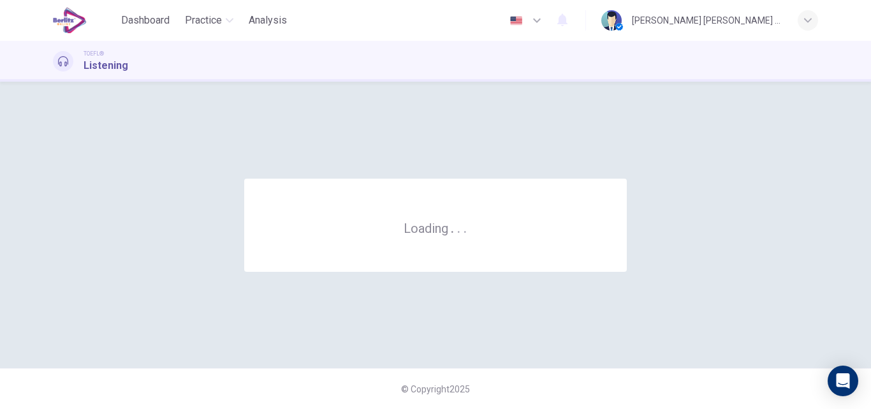
scroll to position [0, 0]
